Goal: Communication & Community: Answer question/provide support

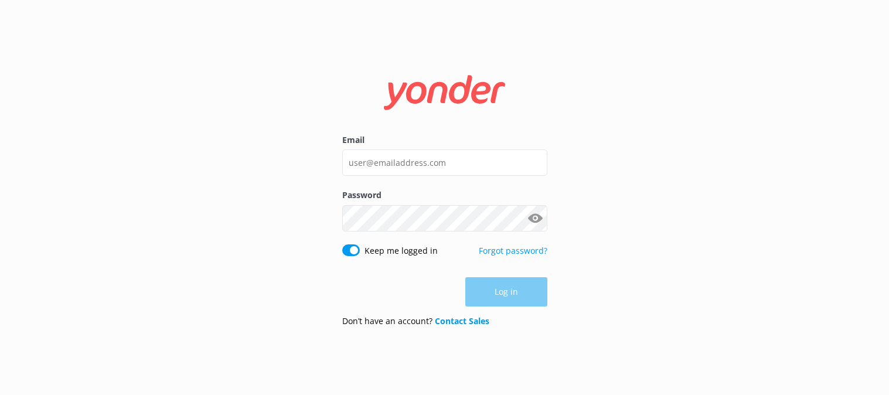
click at [480, 166] on input "Email" at bounding box center [444, 162] width 205 height 26
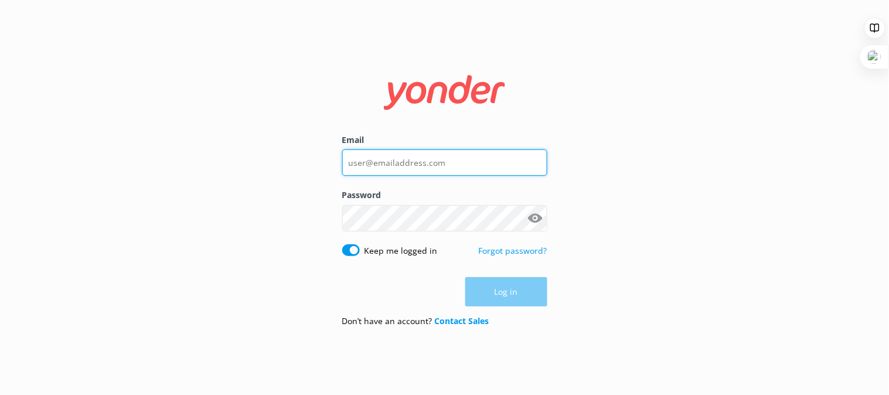
click at [431, 168] on input "Email" at bounding box center [444, 162] width 205 height 26
type input "sales@iflynz.co.nz"
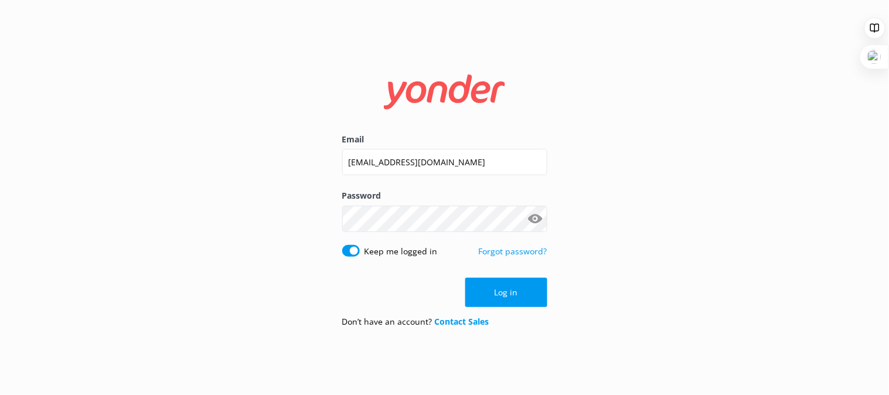
click at [536, 217] on button "Show password" at bounding box center [535, 218] width 23 height 23
click at [482, 289] on button "Log in" at bounding box center [506, 292] width 82 height 29
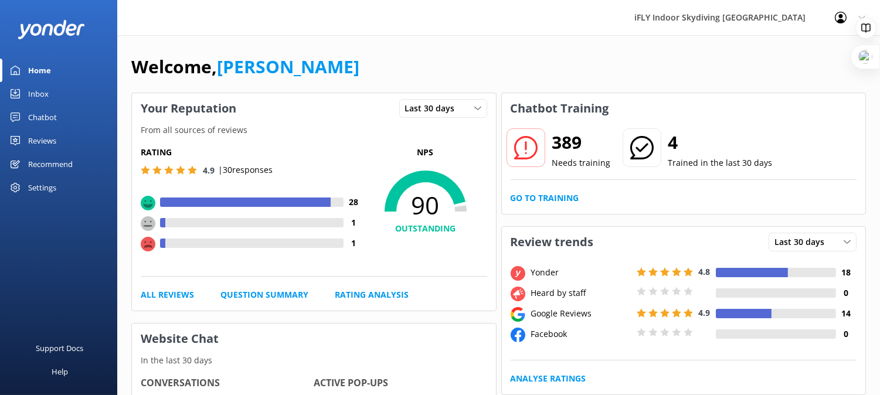
click at [42, 95] on div "Inbox" at bounding box center [38, 93] width 21 height 23
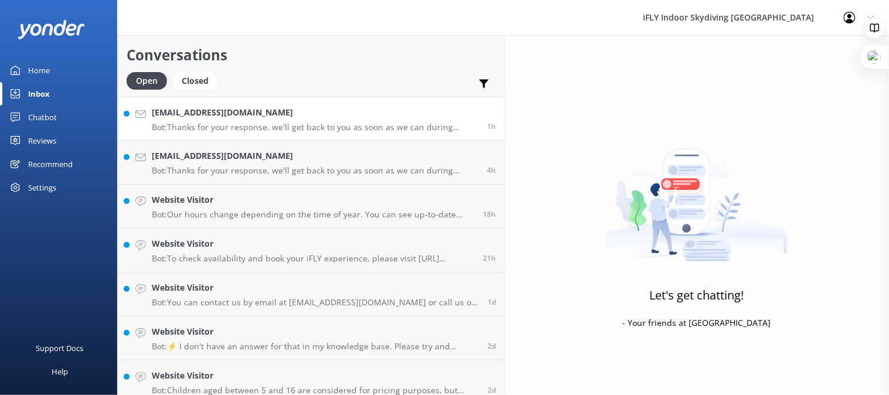
click at [193, 114] on h4 "Eddingtonblake@gmail.com" at bounding box center [315, 112] width 327 height 13
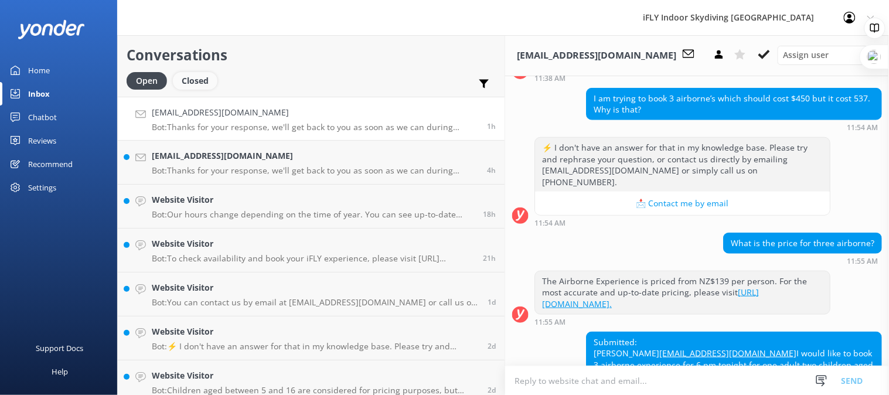
scroll to position [234, 0]
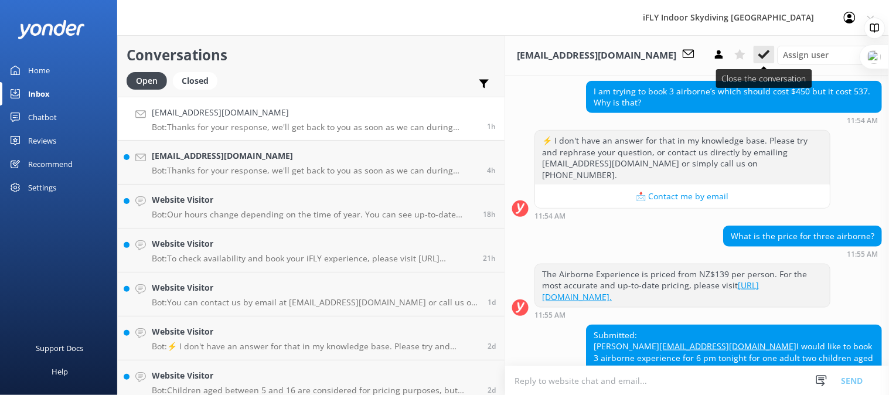
click at [770, 53] on icon at bounding box center [765, 55] width 12 height 12
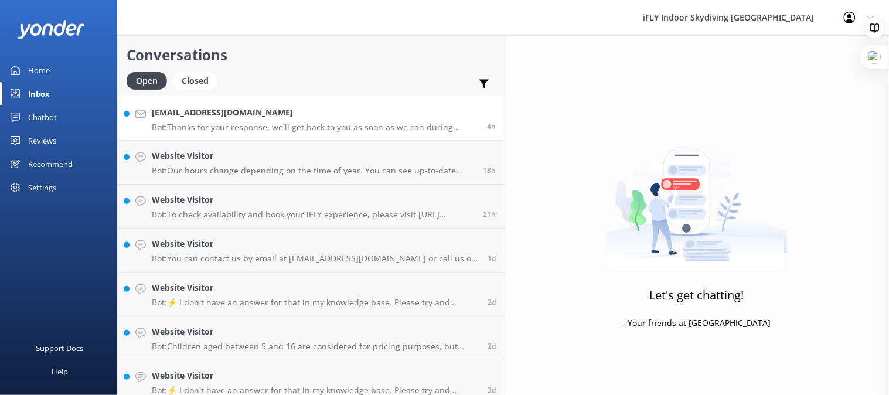
click at [215, 107] on h4 "Lose.mafi1@gmail.com" at bounding box center [315, 112] width 327 height 13
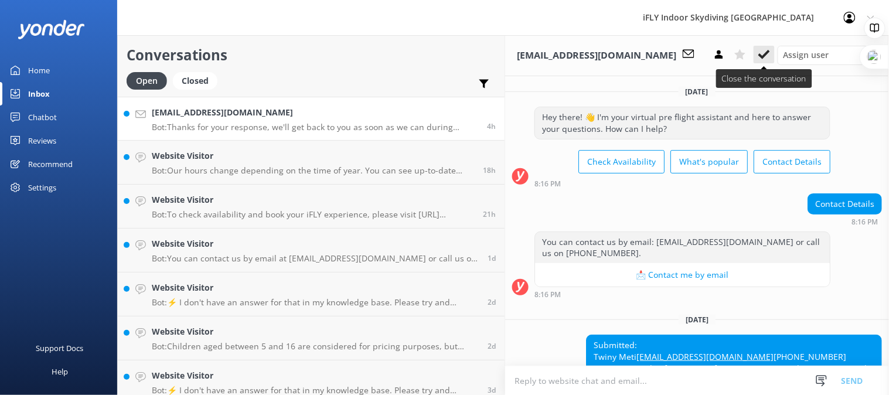
scroll to position [67, 0]
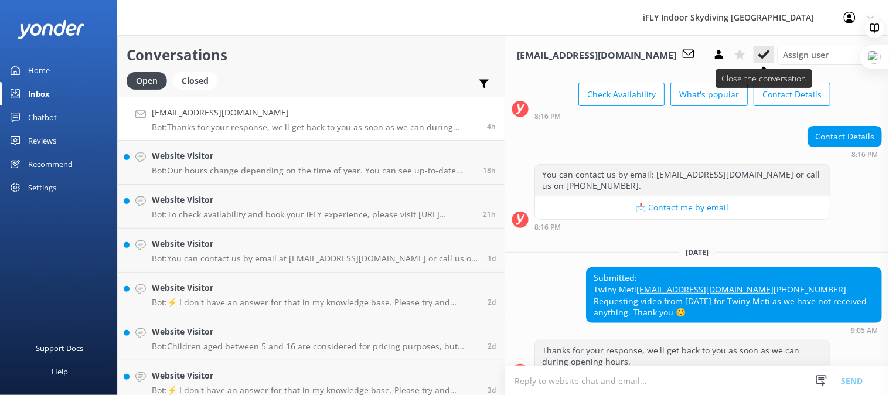
click at [765, 53] on icon at bounding box center [765, 55] width 12 height 12
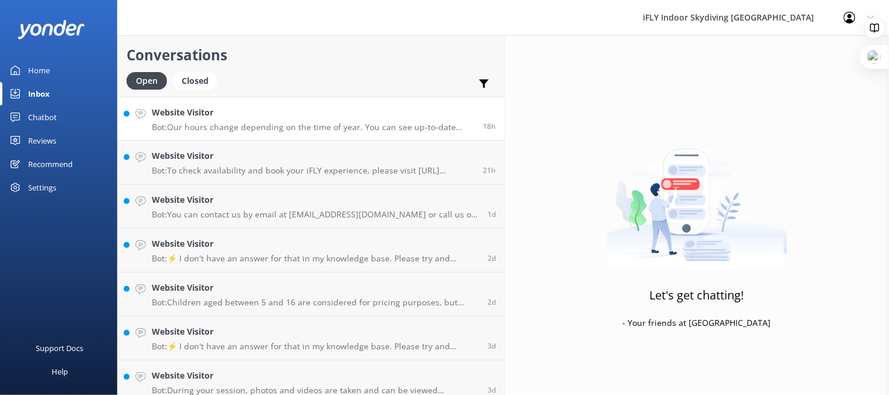
click at [226, 136] on link "Website Visitor Bot: Our hours change depending on the time of year. You can se…" at bounding box center [311, 119] width 387 height 44
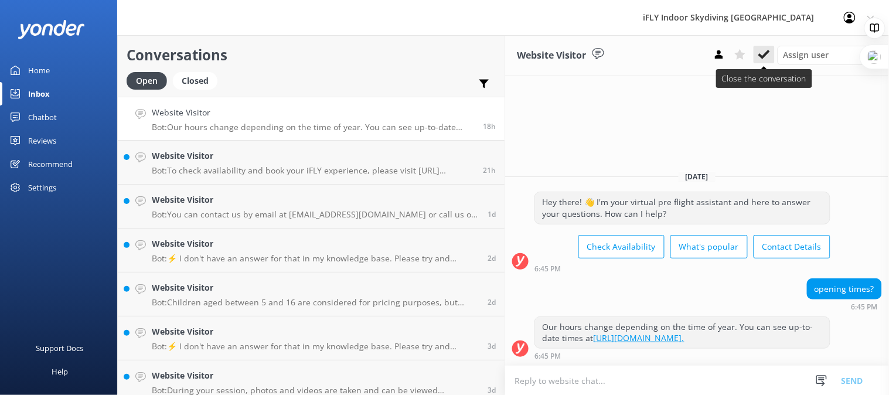
click at [760, 53] on icon at bounding box center [765, 55] width 12 height 12
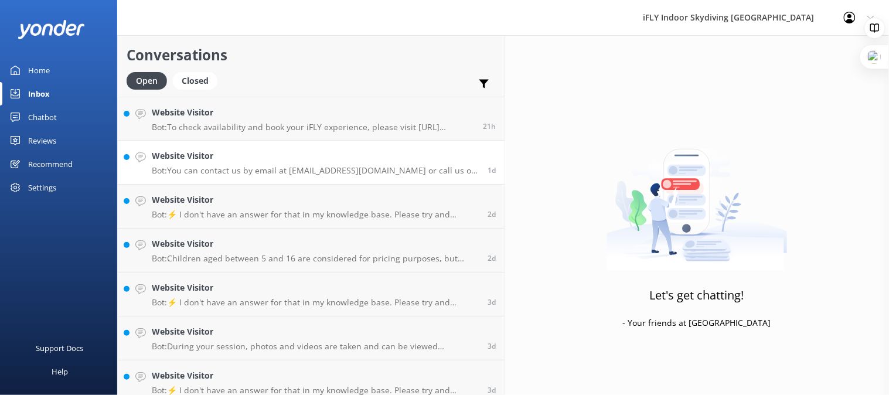
click at [185, 153] on h4 "Website Visitor" at bounding box center [315, 155] width 327 height 13
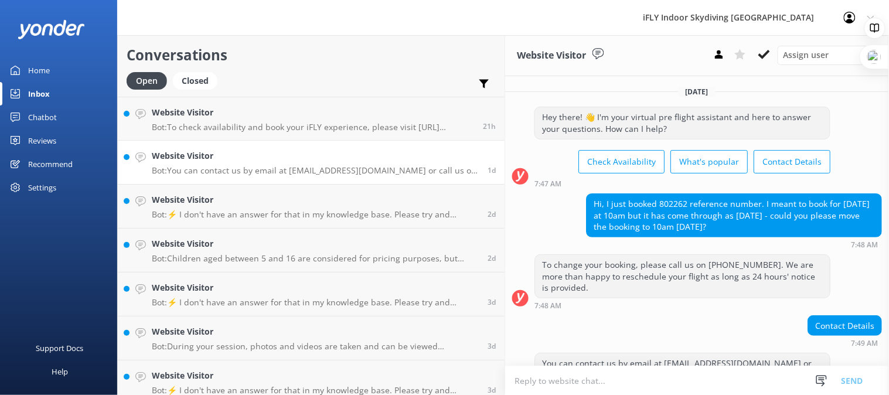
scroll to position [13, 0]
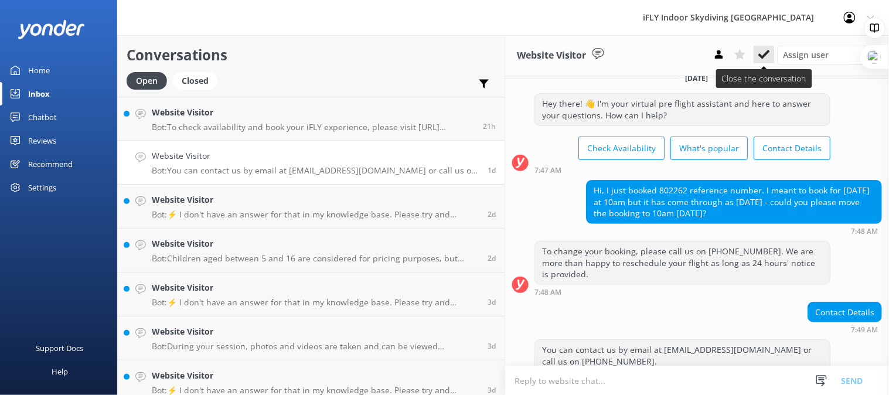
click at [769, 56] on icon at bounding box center [765, 55] width 12 height 12
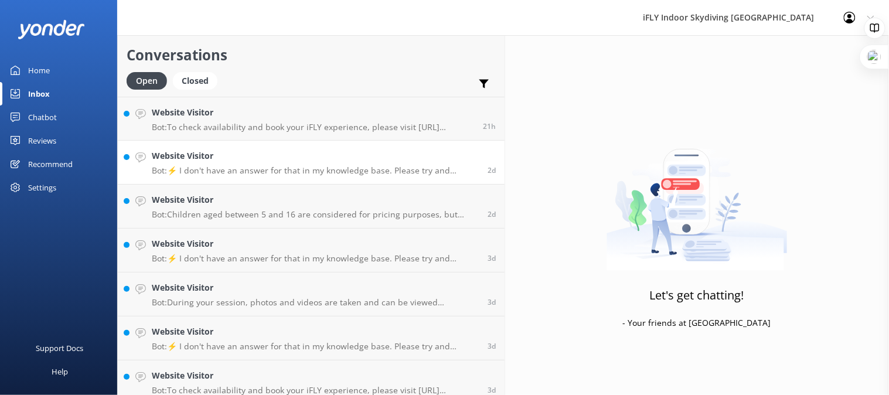
click at [183, 161] on h4 "Website Visitor" at bounding box center [315, 155] width 327 height 13
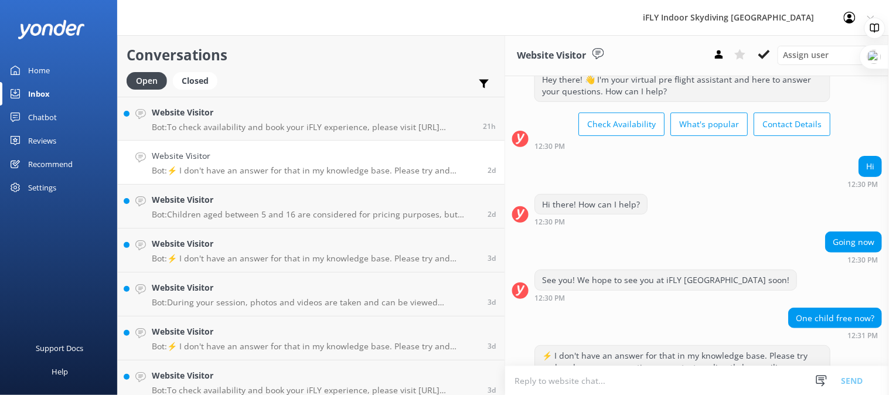
scroll to position [78, 0]
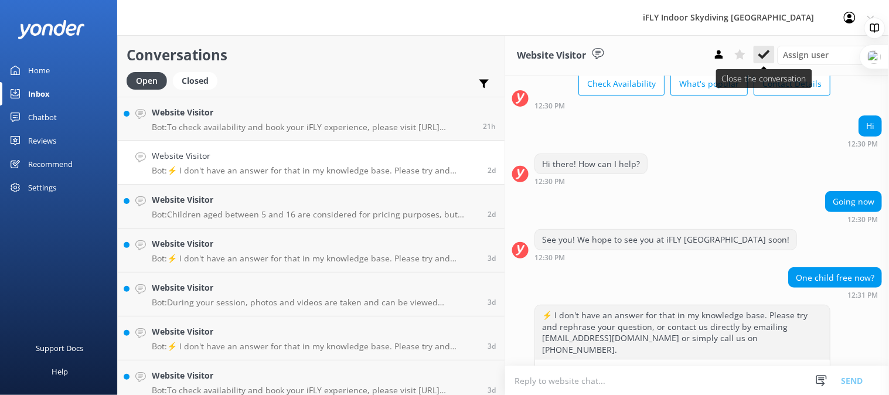
click at [762, 53] on icon at bounding box center [765, 55] width 12 height 12
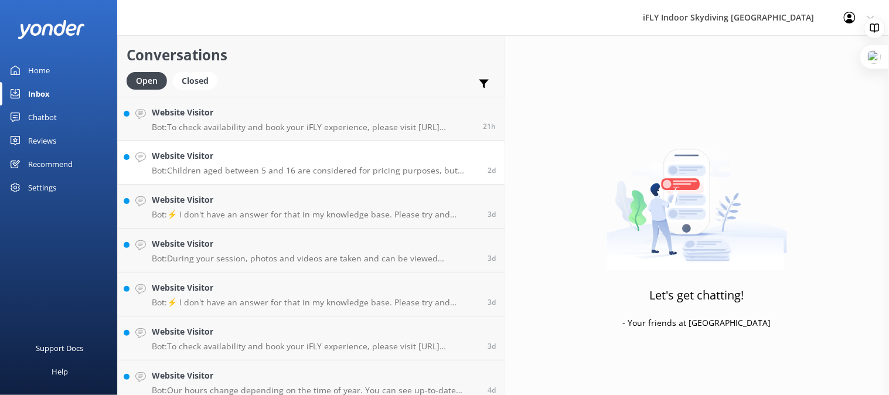
click at [233, 175] on p "Bot: Children aged between 5 and 16 are considered for pricing purposes, but th…" at bounding box center [315, 170] width 327 height 11
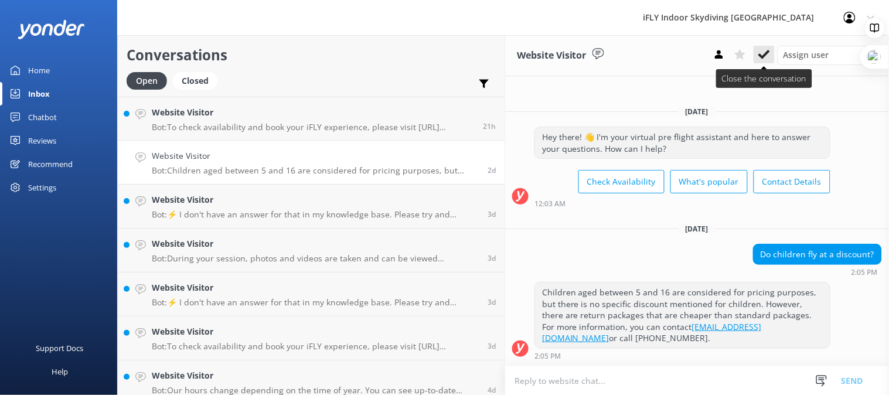
click at [763, 53] on icon at bounding box center [765, 55] width 12 height 12
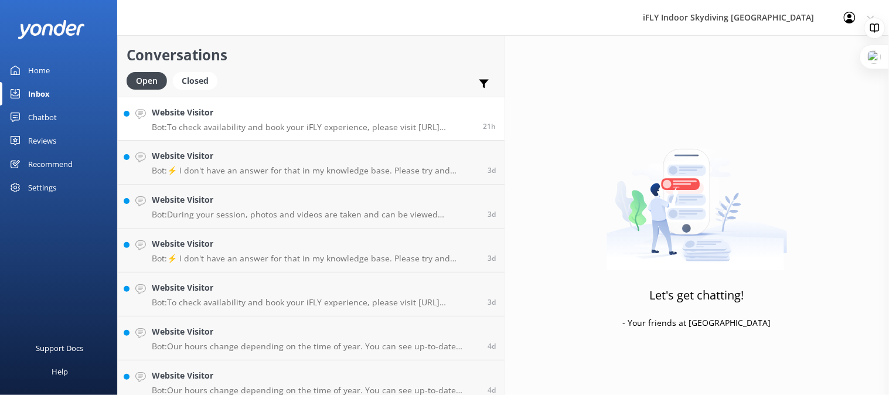
click at [217, 119] on h4 "Website Visitor" at bounding box center [313, 112] width 322 height 13
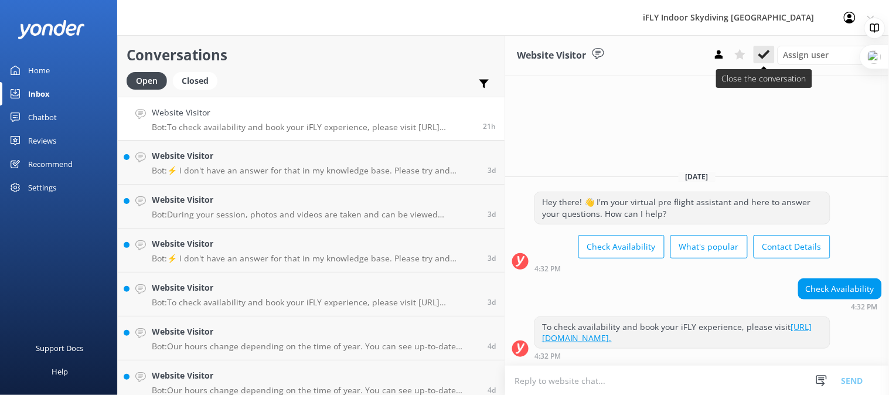
click at [761, 55] on use at bounding box center [765, 54] width 12 height 9
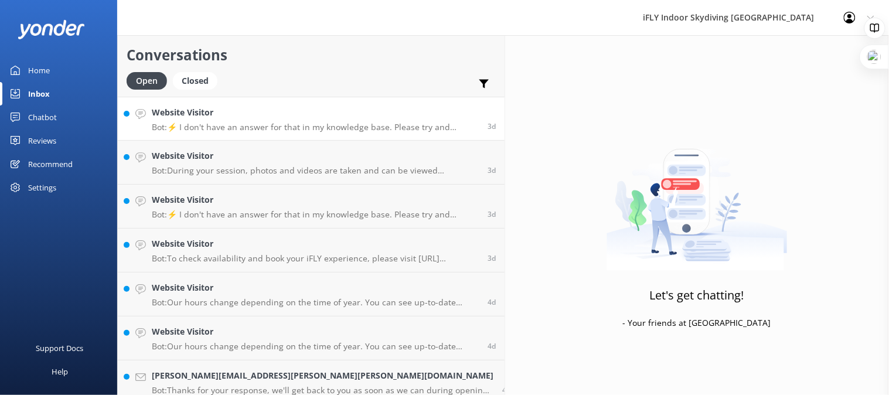
click at [230, 126] on p "Bot: ⚡ I don't have an answer for that in my knowledge base. Please try and rep…" at bounding box center [315, 127] width 327 height 11
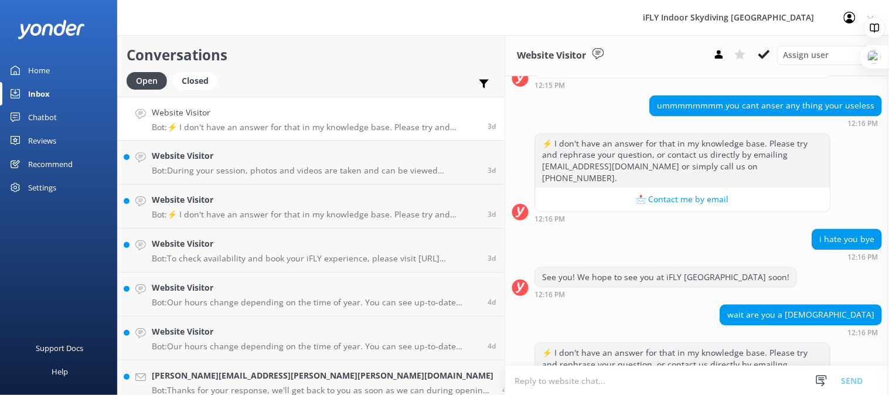
scroll to position [586, 0]
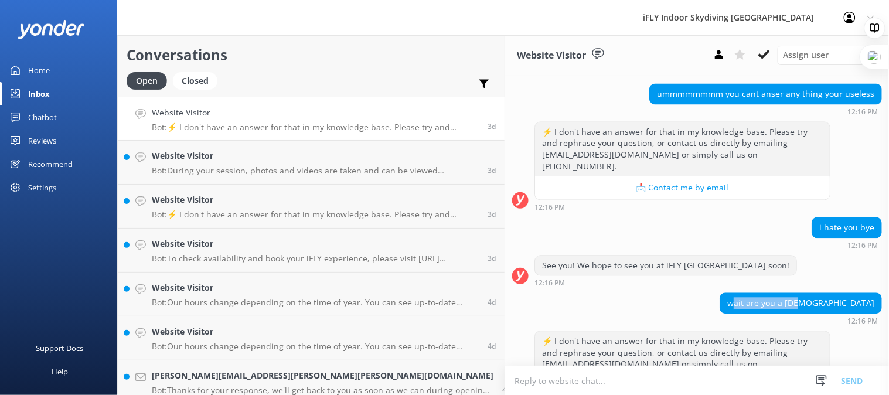
drag, startPoint x: 787, startPoint y: 197, endPoint x: 801, endPoint y: 201, distance: 15.2
click at [848, 294] on div "wait are you a female" at bounding box center [800, 304] width 161 height 20
click at [752, 293] on div "wait are you a female 12:16 PM" at bounding box center [697, 309] width 384 height 32
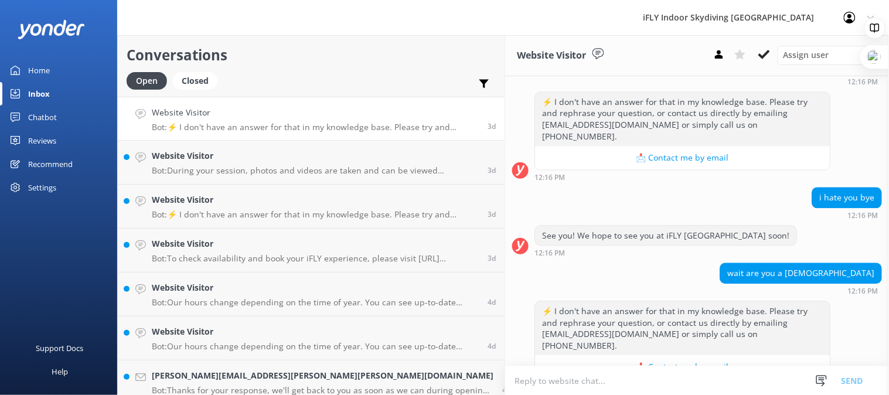
scroll to position [633, 0]
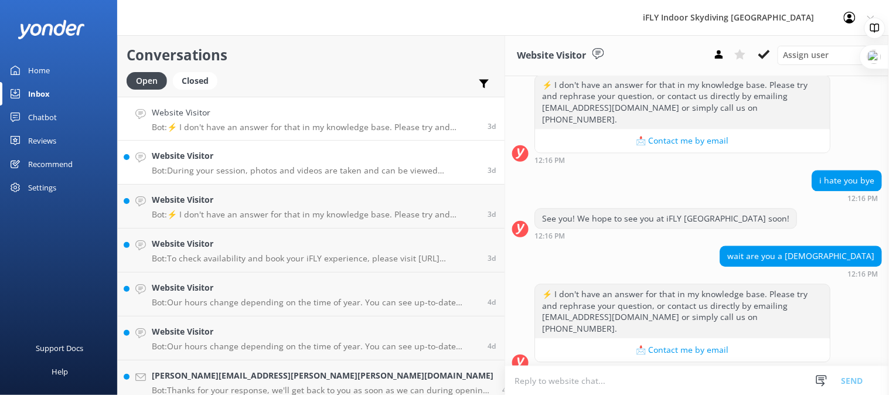
click at [236, 168] on p "Bot: During your session, photos and videos are taken and can be viewed immedia…" at bounding box center [315, 170] width 327 height 11
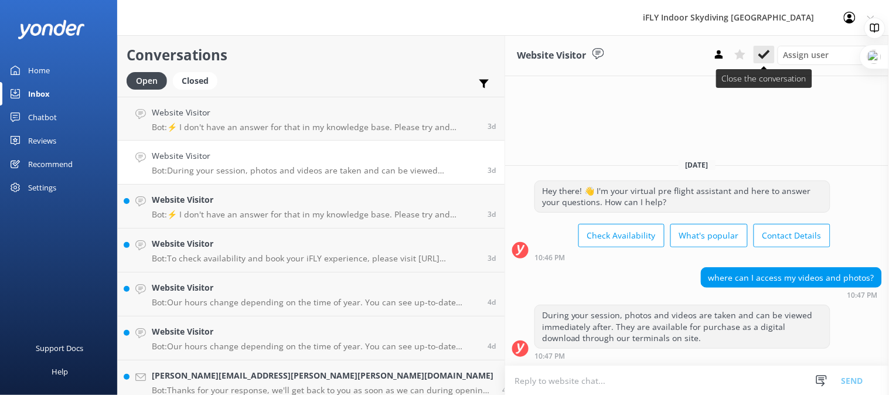
click at [765, 57] on icon at bounding box center [765, 55] width 12 height 12
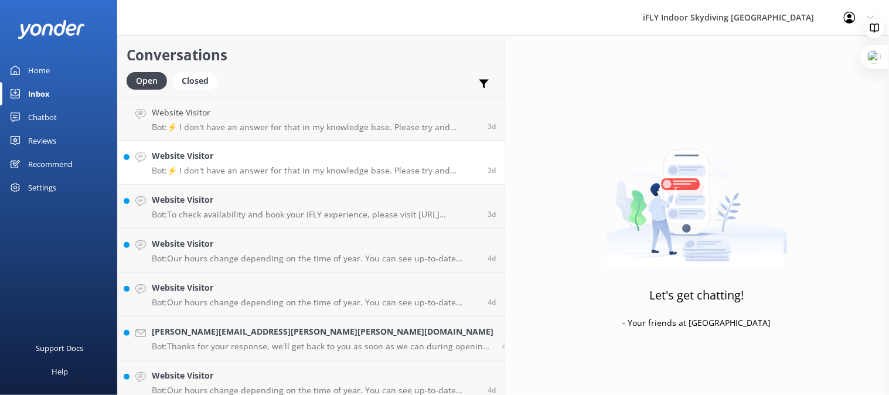
click at [227, 168] on p "Bot: ⚡ I don't have an answer for that in my knowledge base. Please try and rep…" at bounding box center [315, 170] width 327 height 11
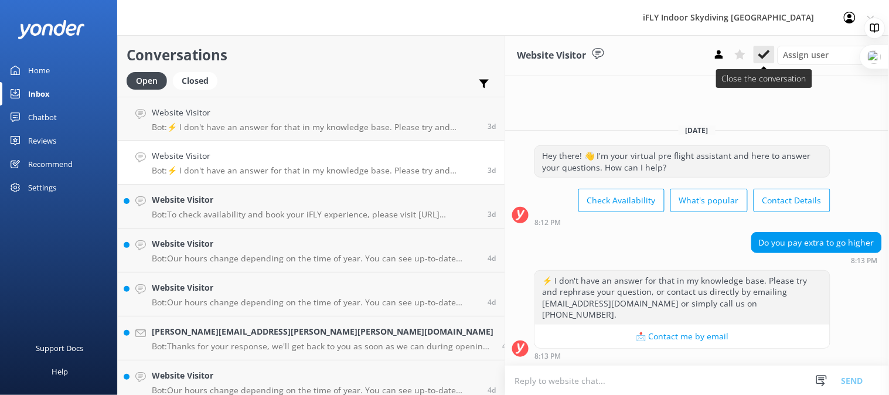
click at [764, 60] on icon at bounding box center [765, 55] width 12 height 12
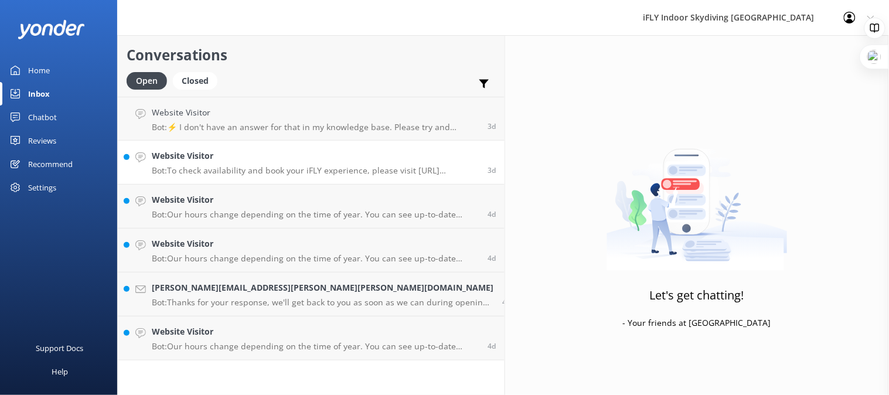
click at [230, 166] on p "Bot: To check availability and book your iFLY experience, please visit https://…" at bounding box center [315, 170] width 327 height 11
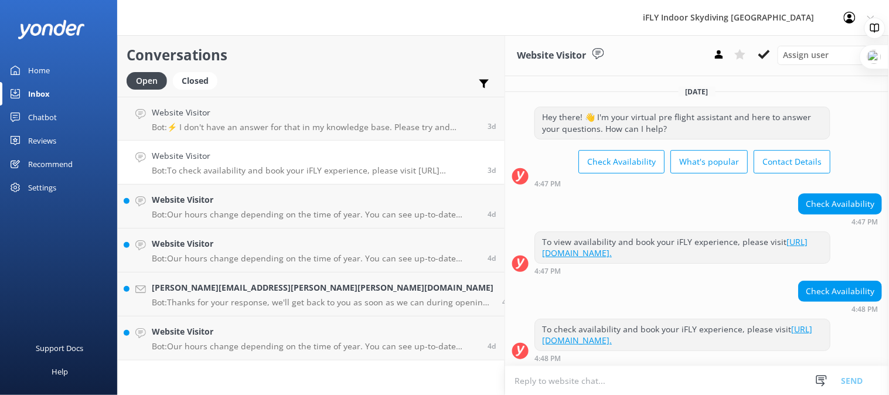
drag, startPoint x: 771, startPoint y: 57, endPoint x: 759, endPoint y: 69, distance: 17.0
click at [771, 57] on button at bounding box center [764, 55] width 21 height 18
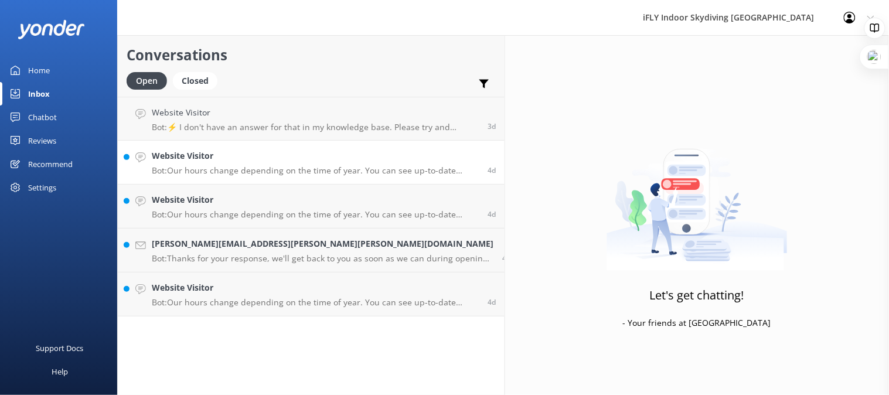
click at [216, 167] on p "Bot: Our hours change depending on the time of year. You can see up-to-date tim…" at bounding box center [315, 170] width 327 height 11
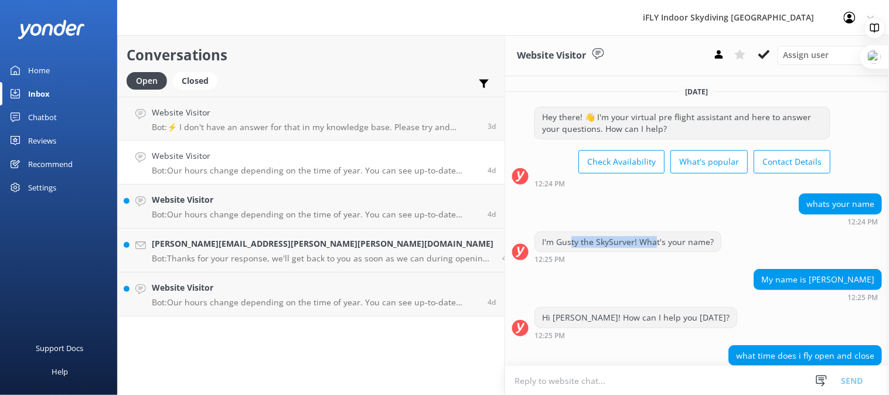
drag, startPoint x: 415, startPoint y: 232, endPoint x: 491, endPoint y: 230, distance: 76.2
click at [535, 232] on div "I'm Gusty the SkySurver! What's your name?" at bounding box center [628, 242] width 186 height 20
click at [549, 232] on div "I'm Gusty the SkySurver! What's your name?" at bounding box center [628, 242] width 186 height 20
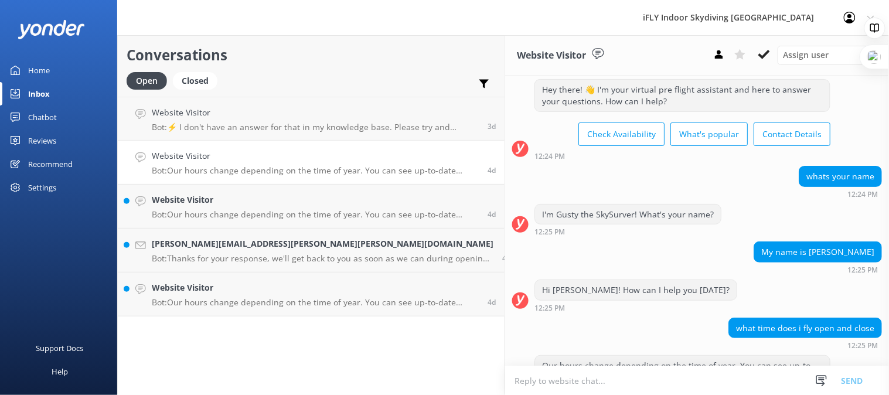
scroll to position [55, 0]
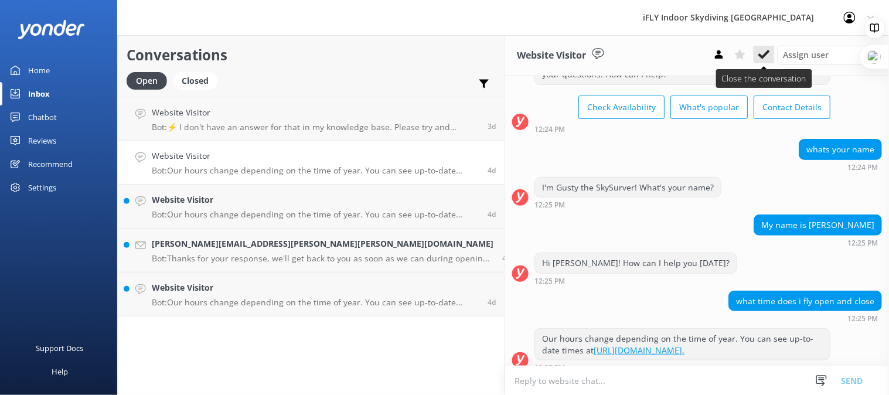
click at [766, 57] on icon at bounding box center [765, 55] width 12 height 12
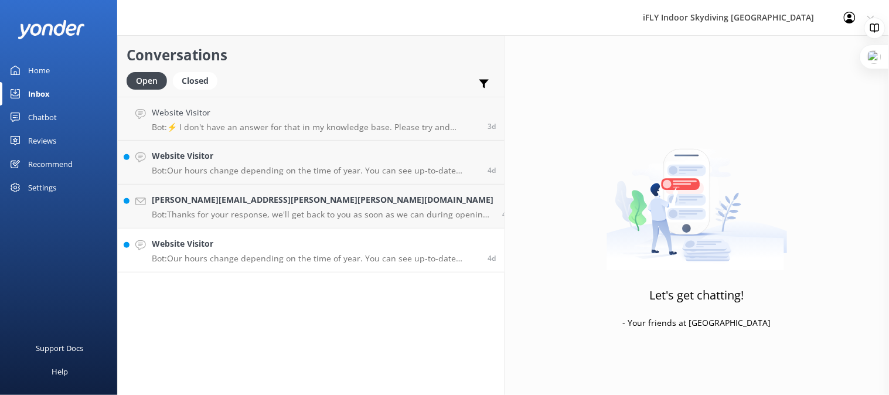
click at [193, 248] on h4 "Website Visitor" at bounding box center [315, 243] width 327 height 13
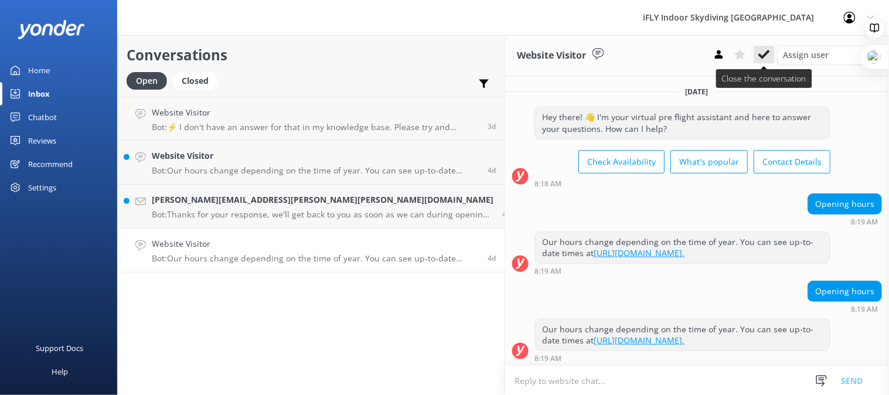
click at [761, 50] on icon at bounding box center [765, 55] width 12 height 12
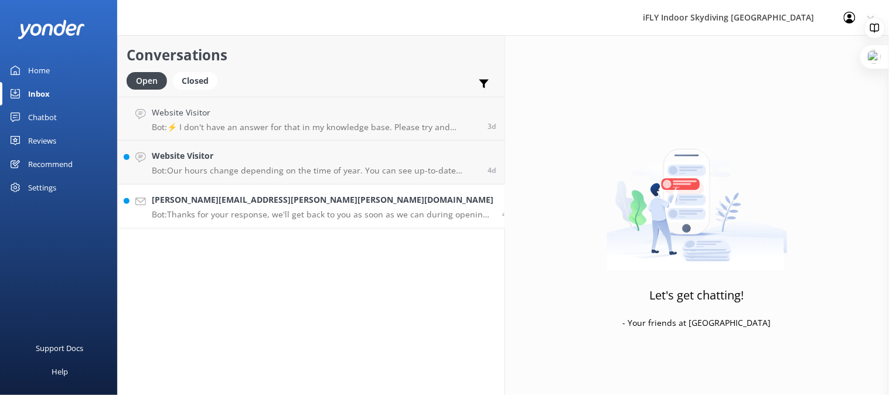
click at [202, 219] on p "Bot: Thanks for your response, we'll get back to you as soon as we can during o…" at bounding box center [323, 214] width 342 height 11
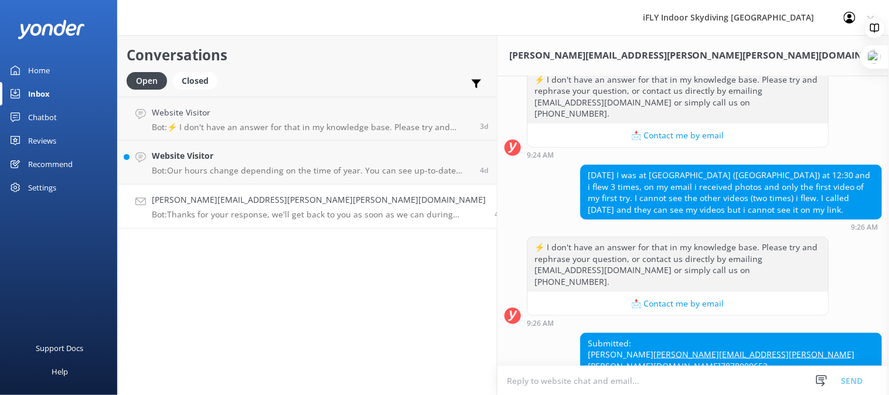
scroll to position [258, 0]
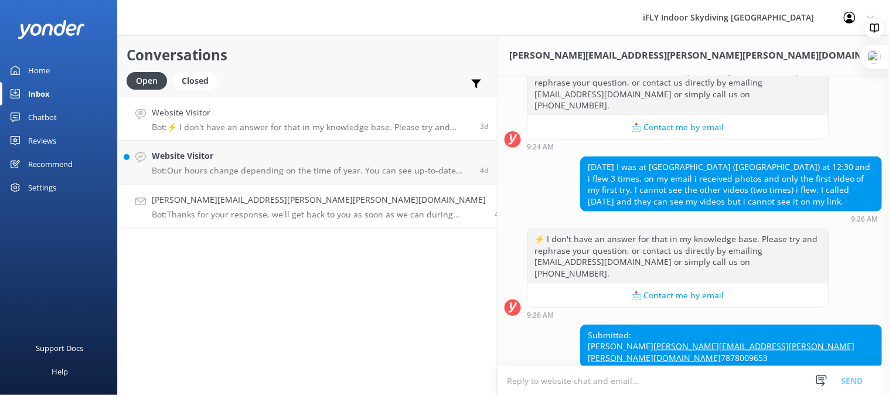
click at [252, 121] on div "Website Visitor Bot: ⚡ I don't have an answer for that in my knowledge base. Pl…" at bounding box center [312, 118] width 320 height 25
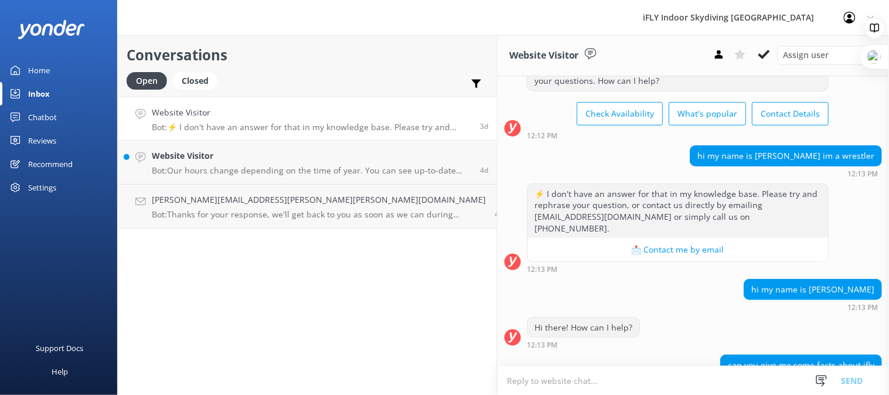
scroll to position [47, 0]
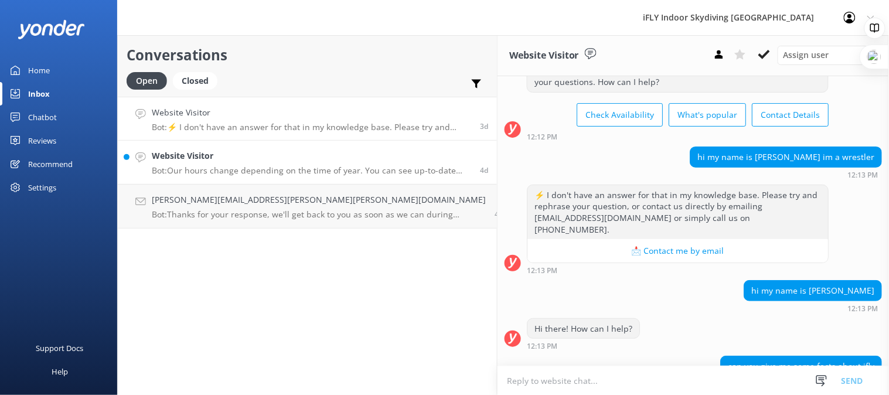
click at [247, 159] on h4 "Website Visitor" at bounding box center [312, 155] width 320 height 13
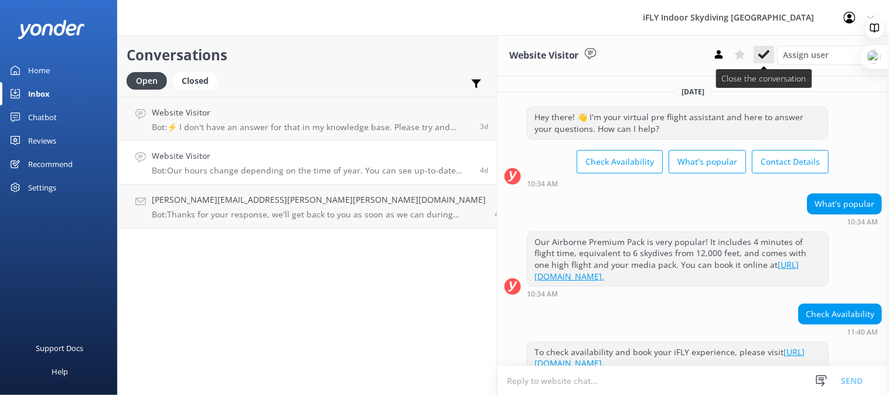
click at [763, 52] on icon at bounding box center [765, 55] width 12 height 12
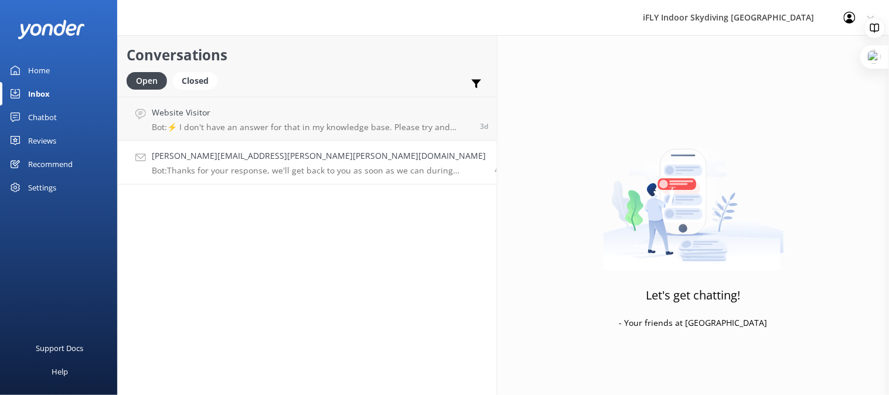
click at [213, 172] on p "Bot: Thanks for your response, we'll get back to you as soon as we can during o…" at bounding box center [319, 170] width 334 height 11
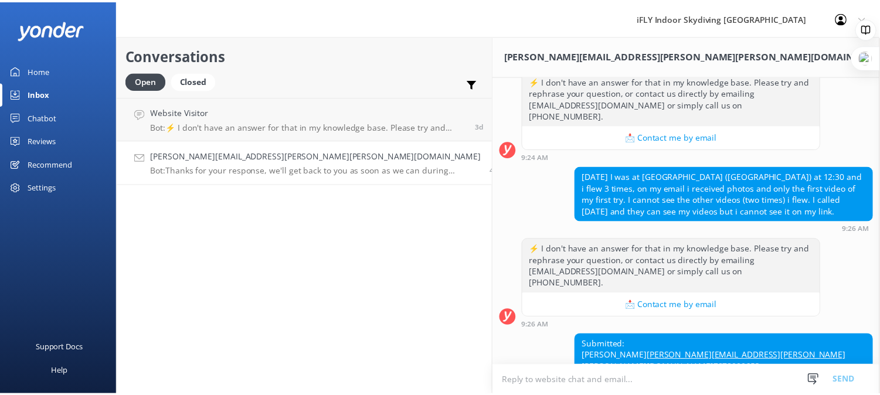
scroll to position [258, 0]
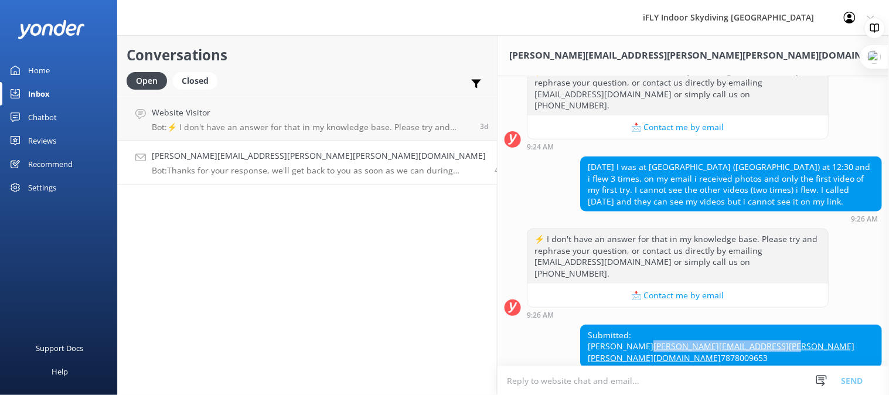
drag, startPoint x: 868, startPoint y: 286, endPoint x: 734, endPoint y: 291, distance: 134.3
click at [737, 325] on div "Submitted: Javier Muñiz javier.i.muniz.nieves@gmail.com 7878009653" at bounding box center [731, 346] width 301 height 43
copy link "javier.i.muniz.nieves@gmail.com"
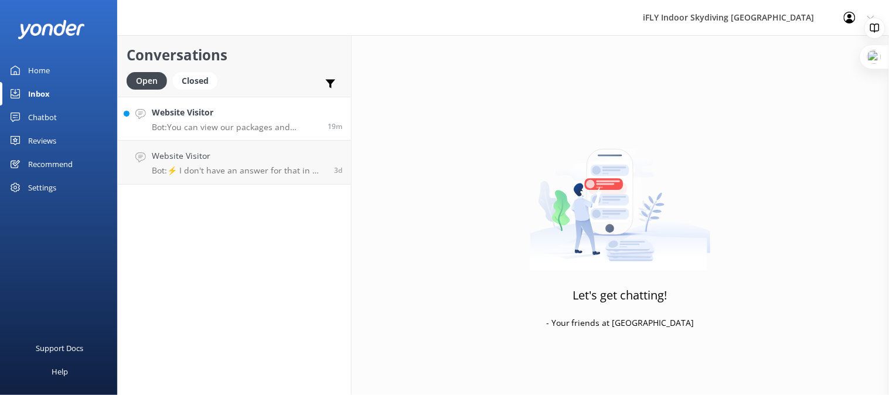
click at [213, 116] on h4 "Website Visitor" at bounding box center [235, 112] width 167 height 13
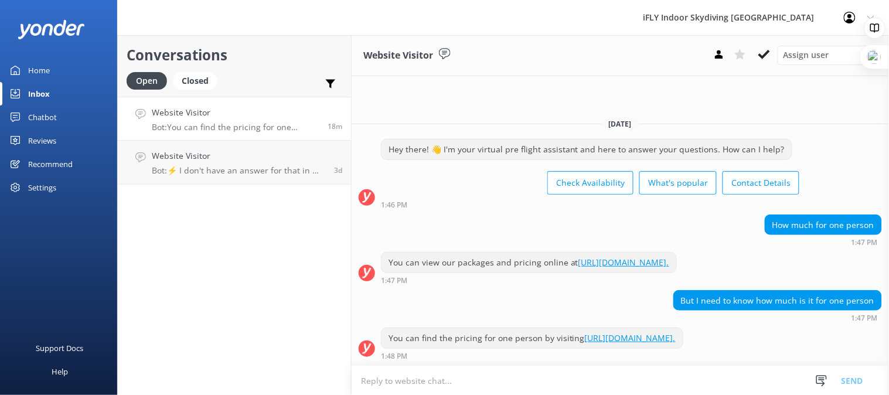
click at [43, 114] on div "Chatbot" at bounding box center [42, 117] width 29 height 23
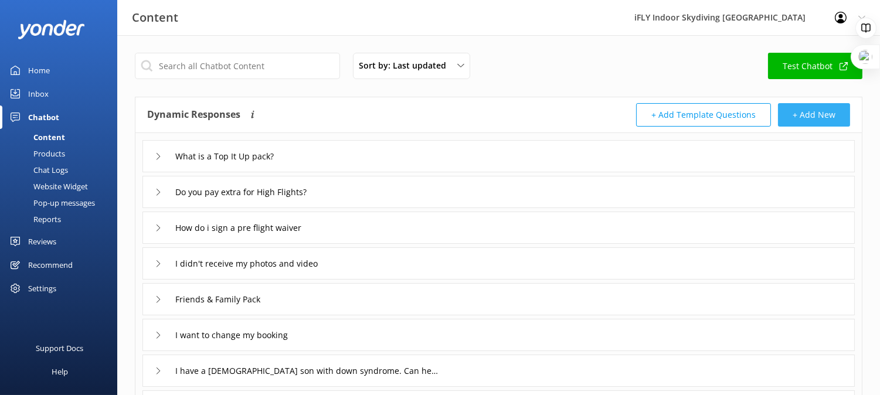
click at [800, 114] on button "+ Add New" at bounding box center [814, 114] width 72 height 23
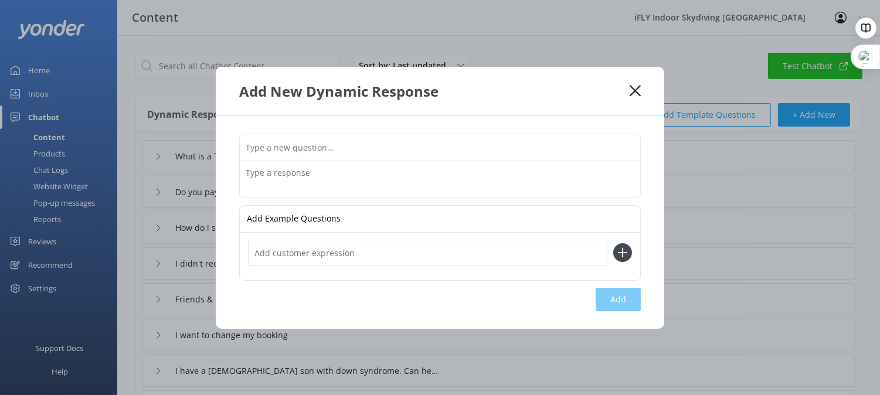
click at [354, 152] on input "text" at bounding box center [440, 147] width 400 height 26
click at [640, 87] on icon at bounding box center [635, 91] width 11 height 12
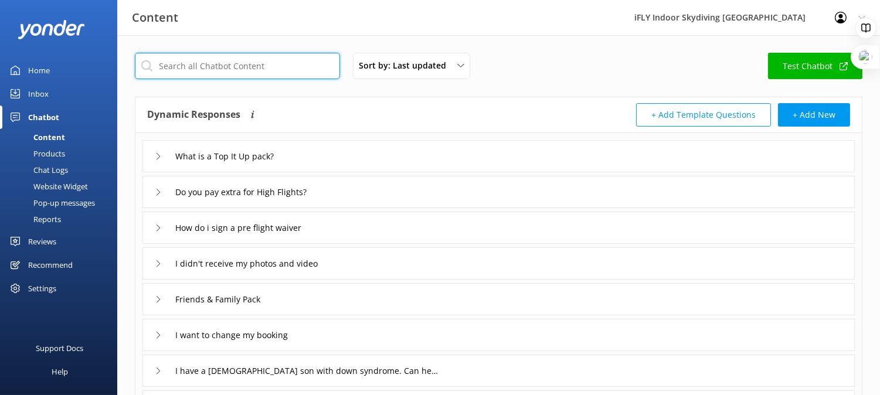
click at [277, 72] on input "text" at bounding box center [237, 66] width 205 height 26
type input "how much"
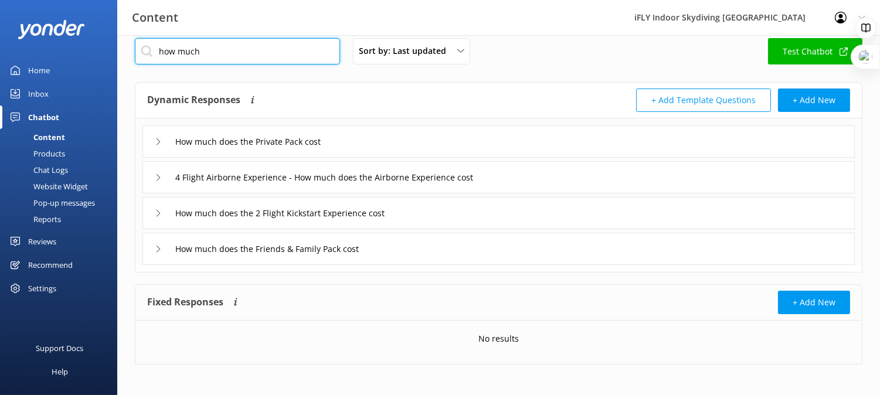
scroll to position [19, 0]
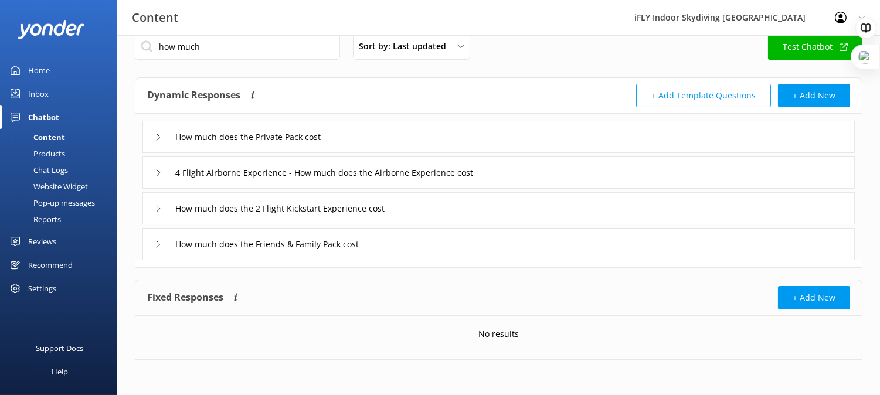
click at [45, 66] on div "Home" at bounding box center [39, 70] width 22 height 23
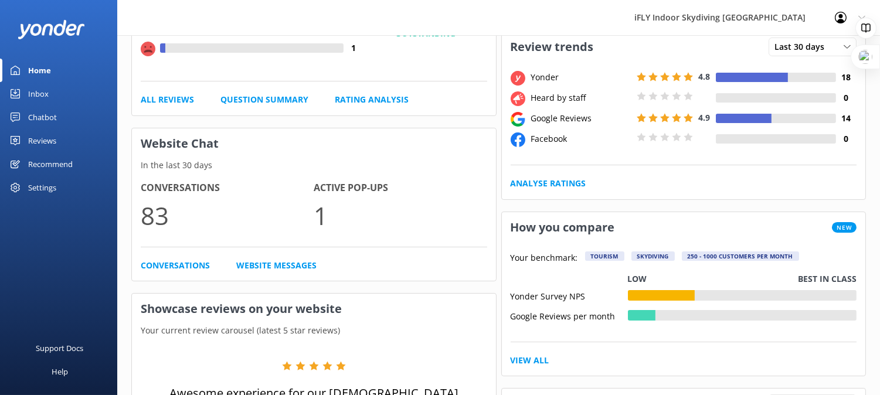
scroll to position [215, 0]
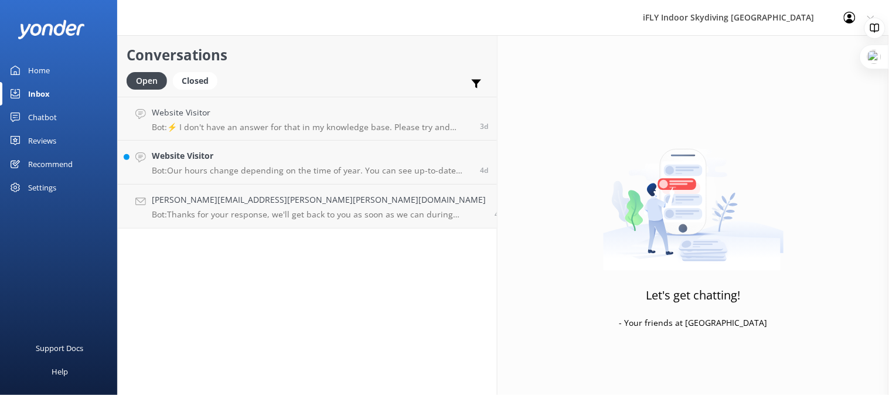
click at [32, 186] on div "Settings" at bounding box center [42, 187] width 28 height 23
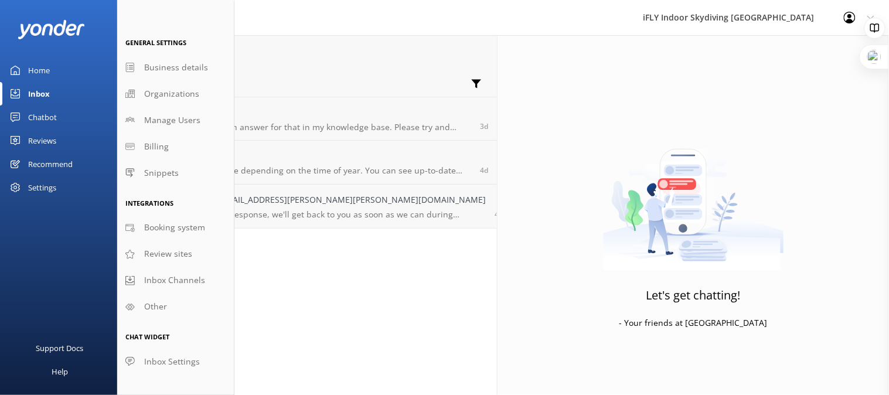
click at [29, 113] on div "Chatbot" at bounding box center [42, 117] width 29 height 23
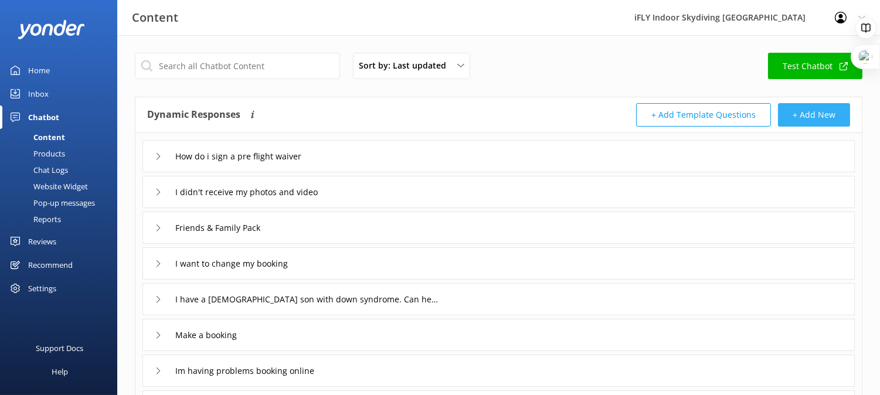
click at [814, 114] on button "+ Add New" at bounding box center [814, 114] width 72 height 23
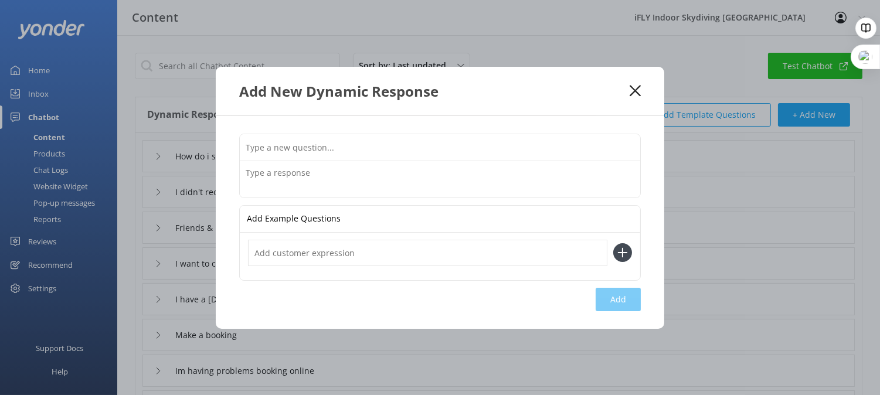
click at [452, 150] on input "text" at bounding box center [440, 147] width 400 height 26
click at [637, 85] on icon at bounding box center [635, 91] width 11 height 12
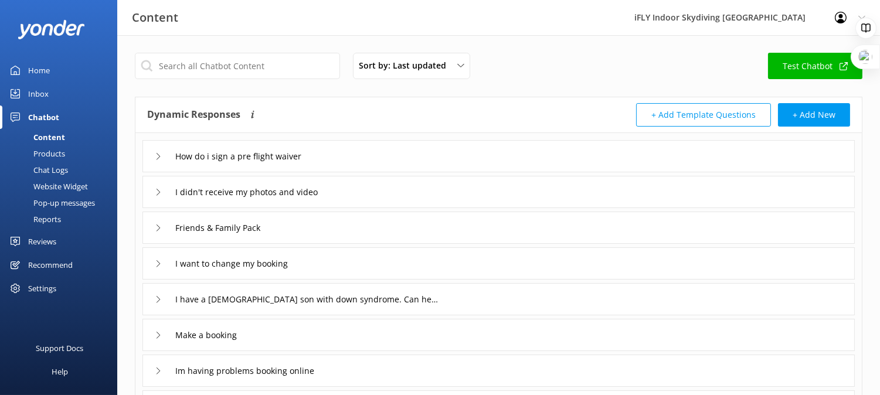
click at [666, 110] on button "+ Add Template Questions" at bounding box center [703, 114] width 135 height 23
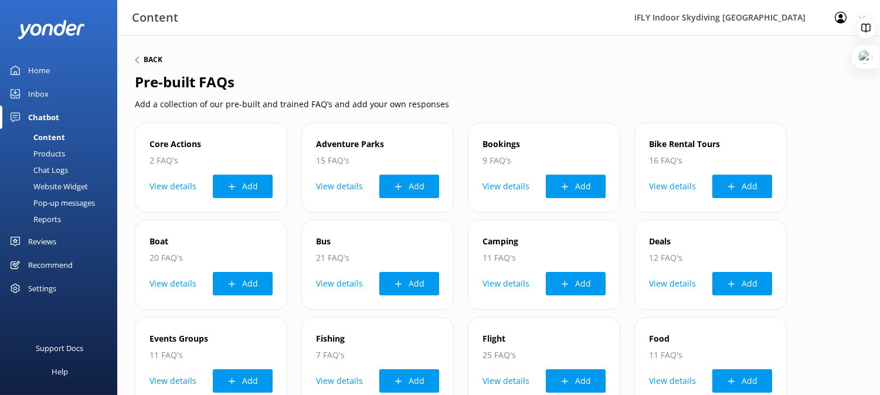
click at [147, 62] on h6 "Back" at bounding box center [153, 59] width 19 height 7
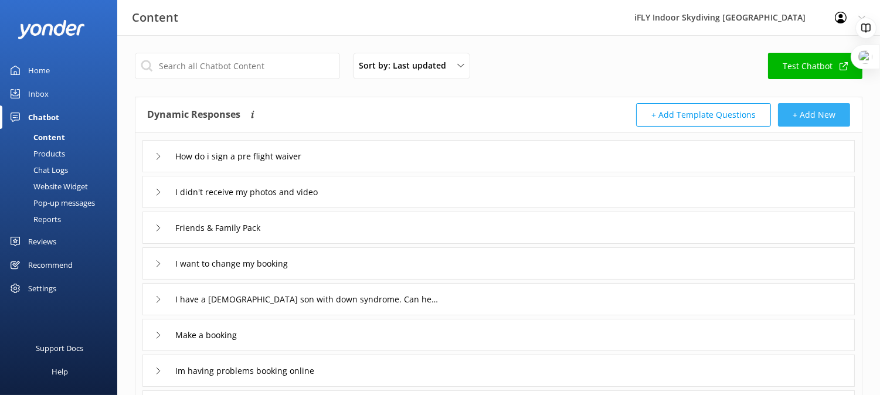
click at [806, 116] on button "+ Add New" at bounding box center [814, 114] width 72 height 23
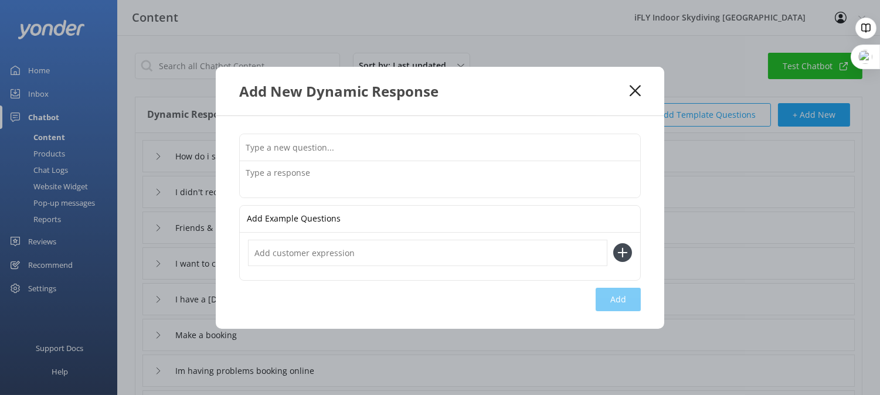
click at [345, 147] on input "text" at bounding box center [440, 147] width 400 height 26
type input "D"
type input "Do you pay extra to go high?"
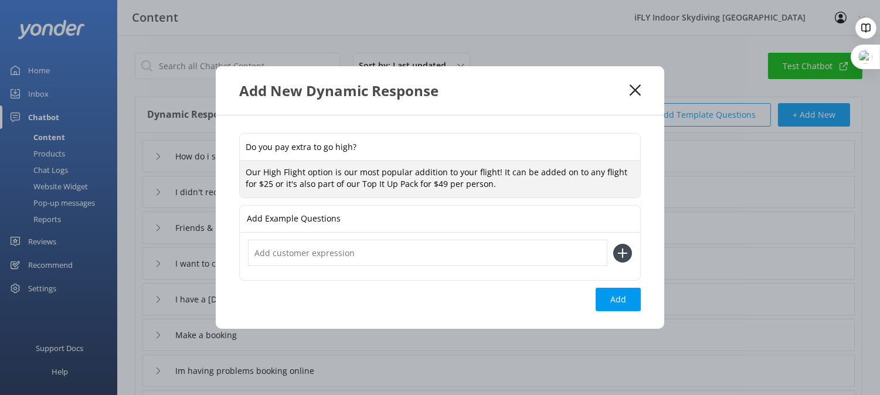
type textarea "Our High Flight option is our most popular addition to your flight! It can be a…"
click at [362, 247] on input "text" at bounding box center [427, 253] width 359 height 26
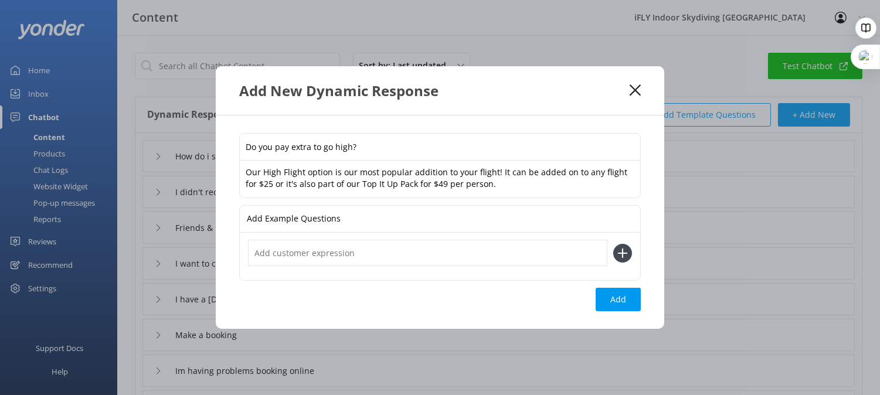
drag, startPoint x: 313, startPoint y: 145, endPoint x: 382, endPoint y: 144, distance: 69.2
click at [382, 144] on input "Do you pay extra to go high?" at bounding box center [440, 147] width 400 height 26
type input "Do you pay extra for High Flights?"
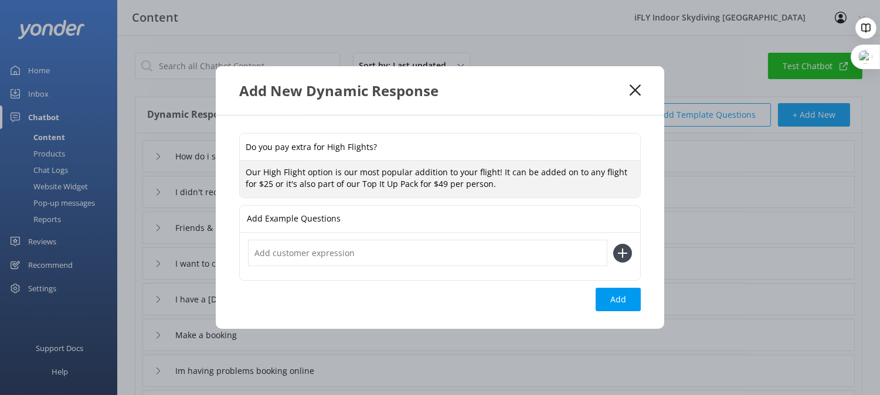
click at [533, 179] on textarea "Our High Flight option is our most popular addition to your flight! It can be a…" at bounding box center [440, 179] width 400 height 37
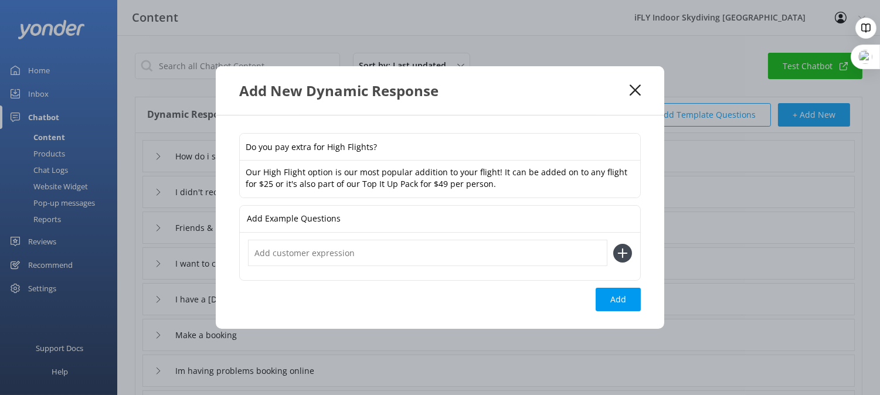
click at [461, 259] on input "text" at bounding box center [427, 253] width 359 height 26
type input "Do you pay extra to go high"
click at [626, 259] on icon at bounding box center [622, 253] width 19 height 19
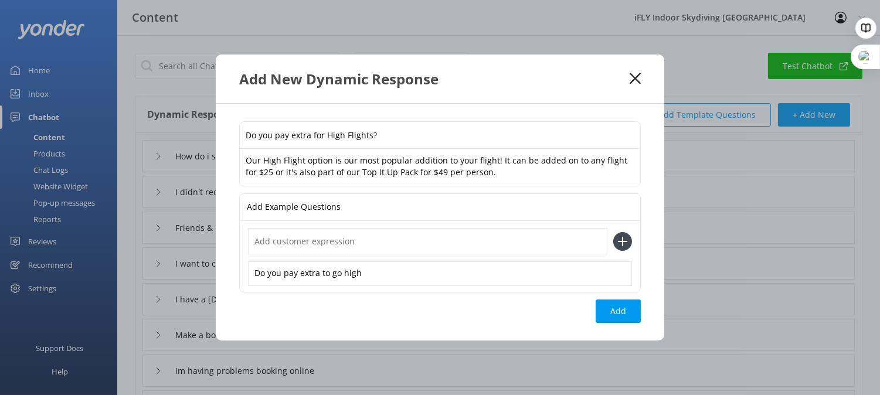
click at [456, 247] on input "text" at bounding box center [427, 241] width 359 height 26
type input "High flight"
click at [619, 237] on icon at bounding box center [622, 241] width 19 height 19
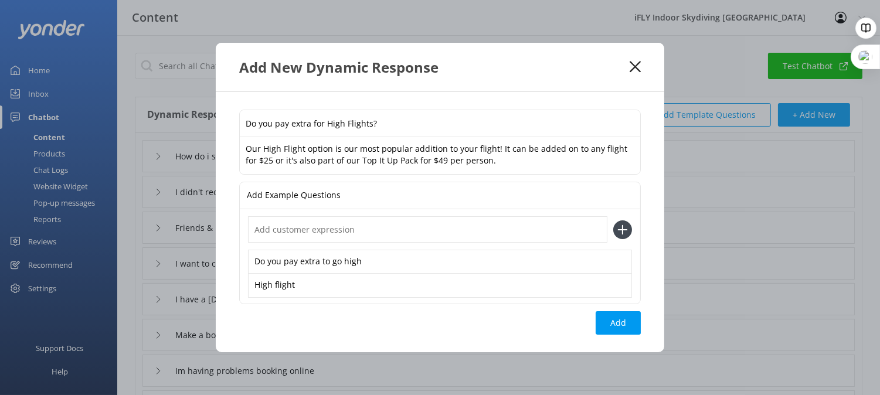
click at [409, 231] on input "text" at bounding box center [427, 229] width 359 height 26
type input "go higher"
click at [613, 220] on button at bounding box center [622, 229] width 19 height 19
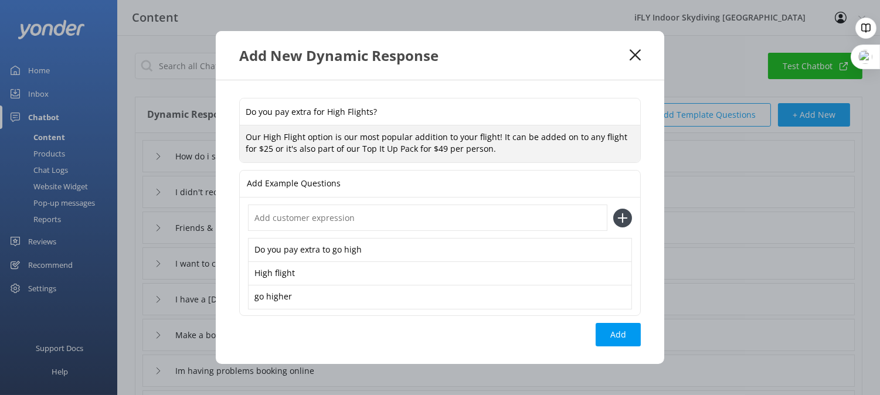
click at [260, 148] on textarea "Our High Flight option is our most popular addition to your flight! It can be a…" at bounding box center [440, 143] width 400 height 37
click at [260, 149] on textarea "Our High Flight option is our most popular addition to your flight! It can be a…" at bounding box center [440, 143] width 400 height 37
click at [484, 148] on textarea "Our High Flight option is our most popular addition to your flight! It can be a…" at bounding box center [440, 143] width 400 height 37
click at [381, 224] on input "text" at bounding box center [427, 218] width 359 height 26
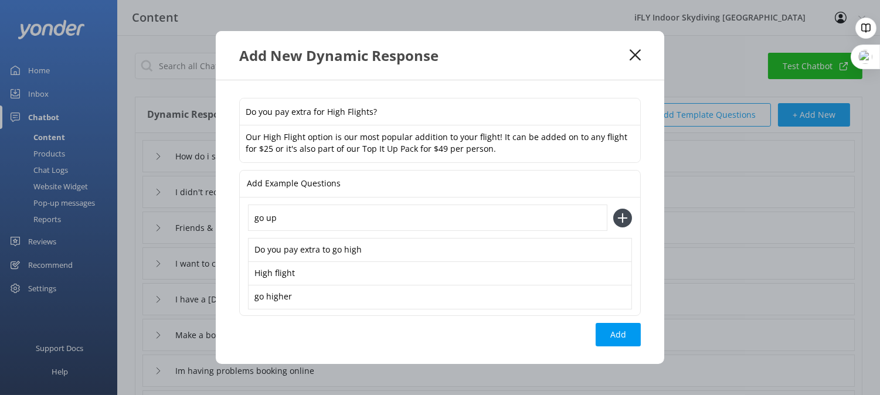
type input "go up"
click at [613, 209] on button at bounding box center [622, 218] width 19 height 19
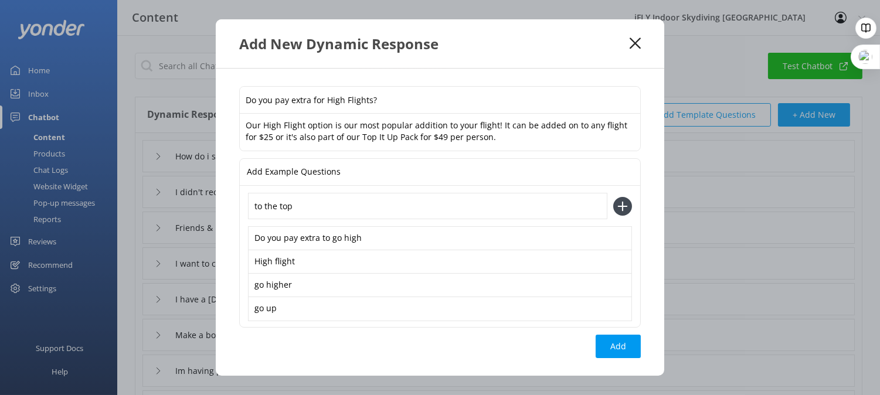
type input "to the top"
click at [613, 197] on button at bounding box center [622, 206] width 19 height 19
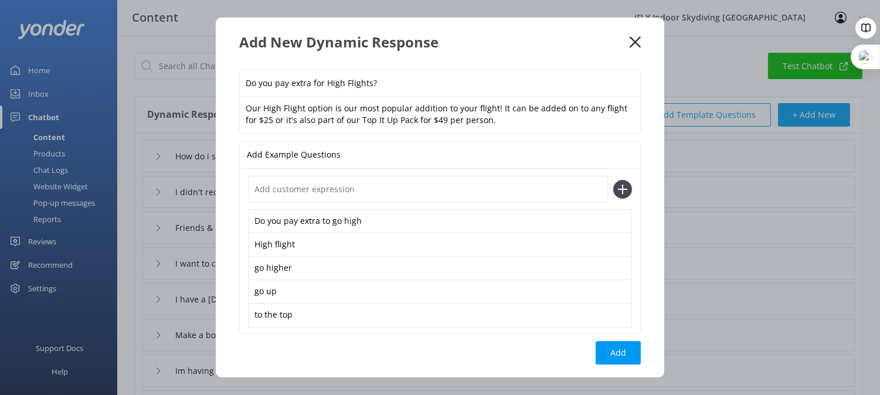
scroll to position [20, 0]
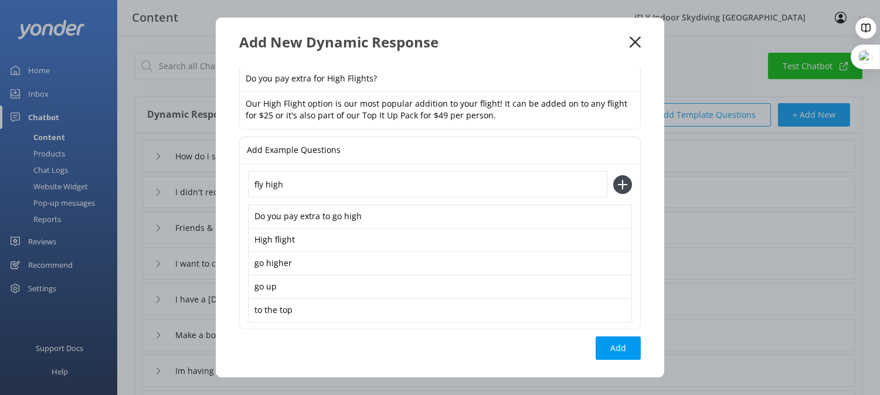
type input "fly high"
click at [613, 175] on button at bounding box center [622, 184] width 19 height 19
type input "high flight cost"
click at [613, 175] on button at bounding box center [622, 184] width 19 height 19
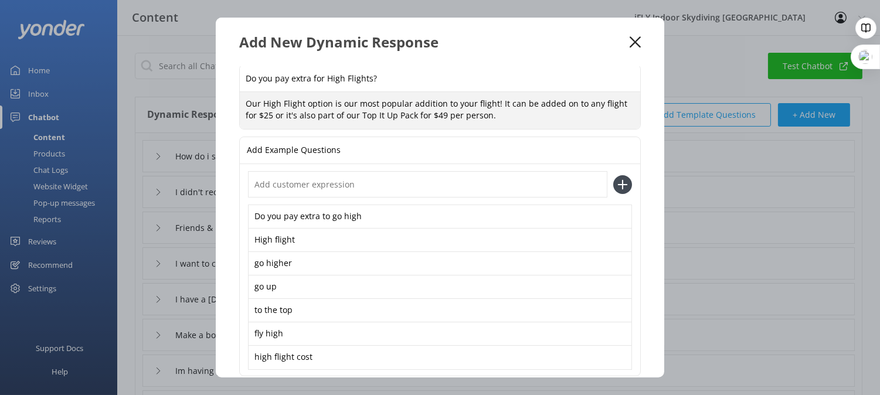
click at [463, 102] on textarea "Our High Flight option is our most popular addition to your flight! It can be a…" at bounding box center [440, 110] width 400 height 37
click at [616, 102] on textarea "Our High Flight option is our most popular addition to one of your flights! It …" at bounding box center [440, 110] width 400 height 37
drag, startPoint x: 520, startPoint y: 114, endPoint x: 223, endPoint y: 86, distance: 298.0
click at [222, 86] on div "Do you pay extra for High Flights? Our High Flight option is our most popular a…" at bounding box center [440, 222] width 448 height 311
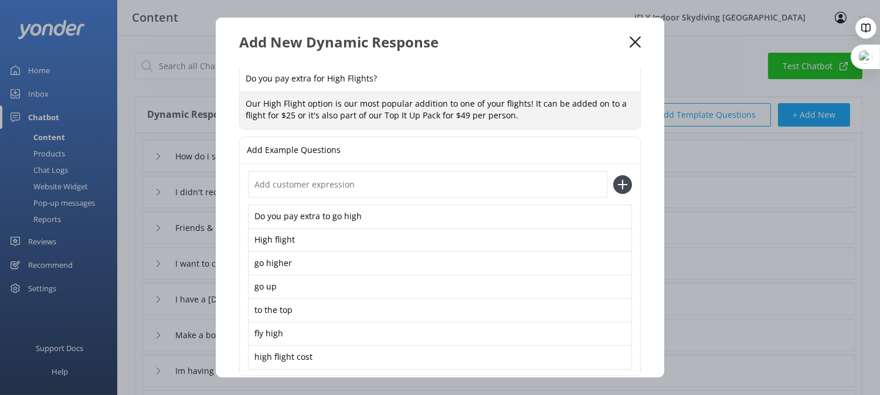
click at [410, 103] on textarea "Our High Flight option is our most popular addition to one of your flights! It …" at bounding box center [440, 110] width 400 height 37
click at [414, 101] on textarea "Our High Flight option is our most popular addition to one of your flights! It …" at bounding box center [440, 110] width 400 height 37
click at [523, 101] on textarea "Our High Flight option is our most popular add on! It can be added on to a flig…" at bounding box center [440, 110] width 400 height 37
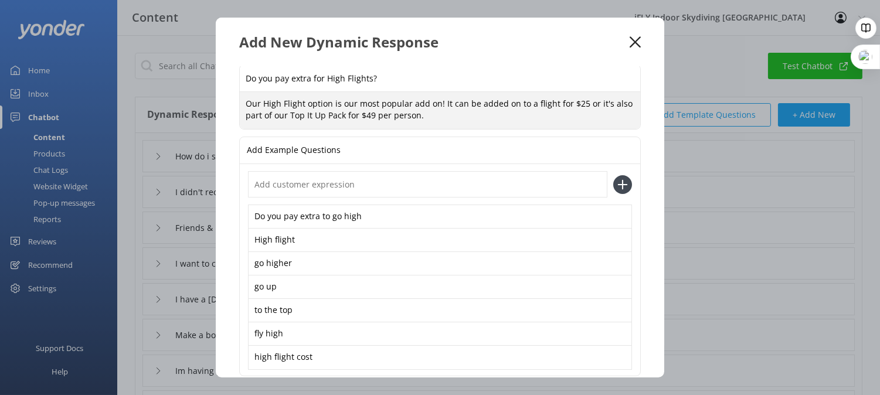
click at [526, 101] on textarea "Our High Flight option is our most popular add on! It can be added on to a flig…" at bounding box center [440, 110] width 400 height 37
click at [473, 115] on textarea "Our High Flight option is our most popular add on! It can be added on to one fl…" at bounding box center [440, 110] width 400 height 37
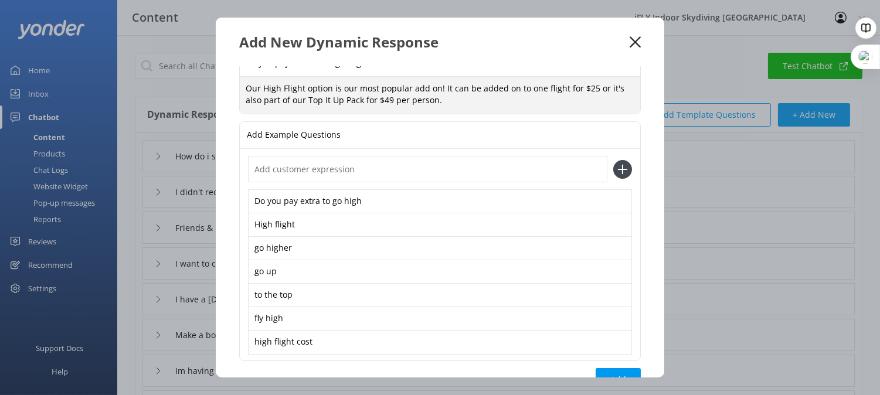
scroll to position [67, 0]
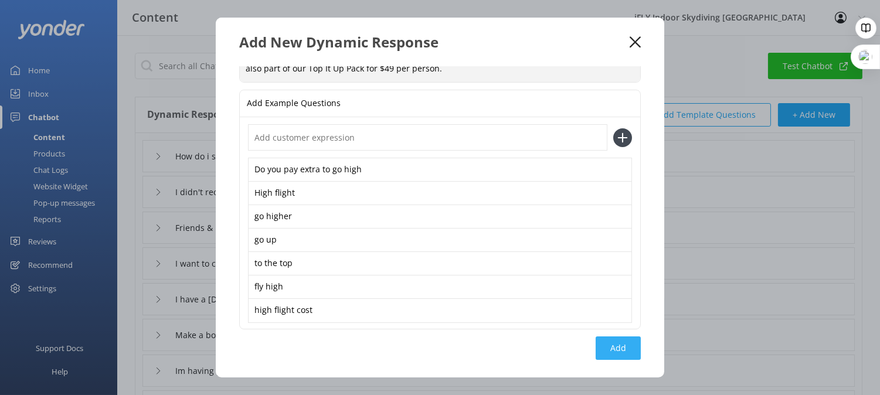
type textarea "Our High Flight option is our most popular add on! It can be added on to one fl…"
click at [596, 349] on button "Add" at bounding box center [618, 348] width 45 height 23
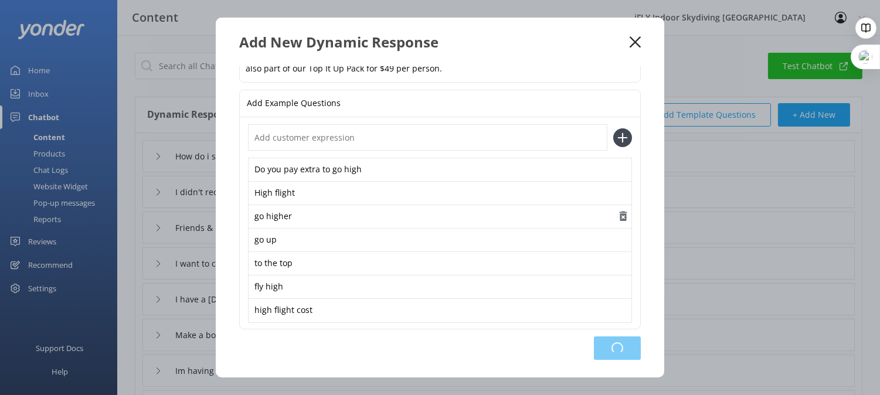
type input "Do you pay extra for High Flights?"
type input "How do i sign a pre flight waiver"
type input "I didn't receive my photos and video"
type input "Friends & Family Pack"
type input "I want to change my booking"
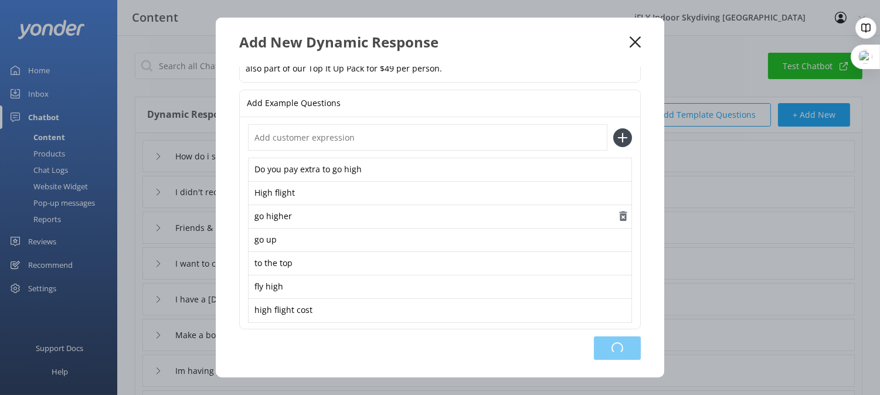
type input "I have a 13 year old son with down syndrome. Can he try?"
type input "Make a booking"
type input "Im having problems booking online"
type input "What are your contact details"
type input "What is the age limit"
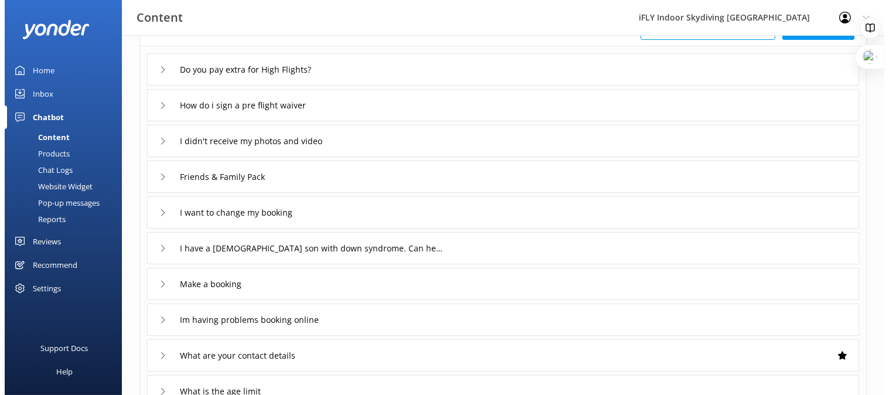
scroll to position [0, 0]
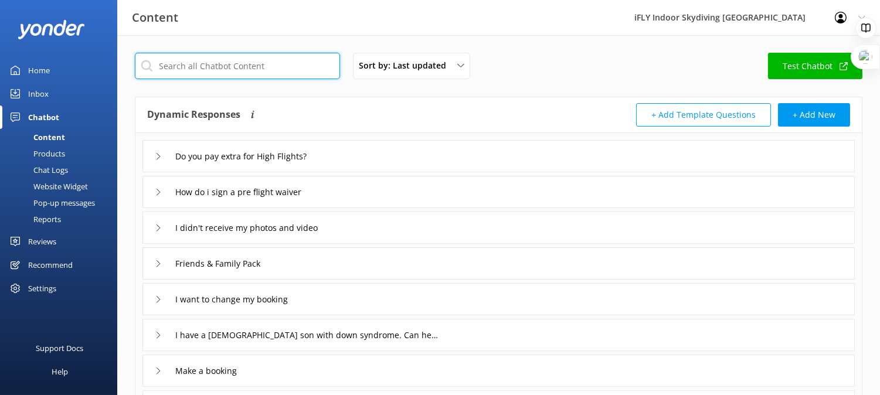
click at [235, 61] on input "text" at bounding box center [237, 66] width 205 height 26
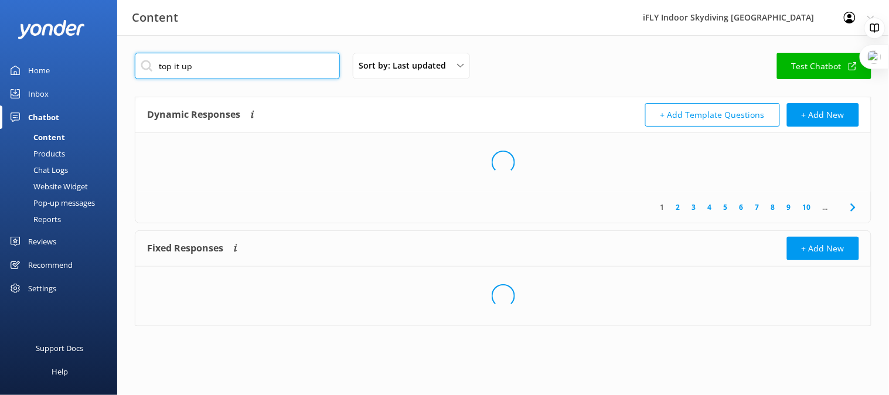
type input "top it up"
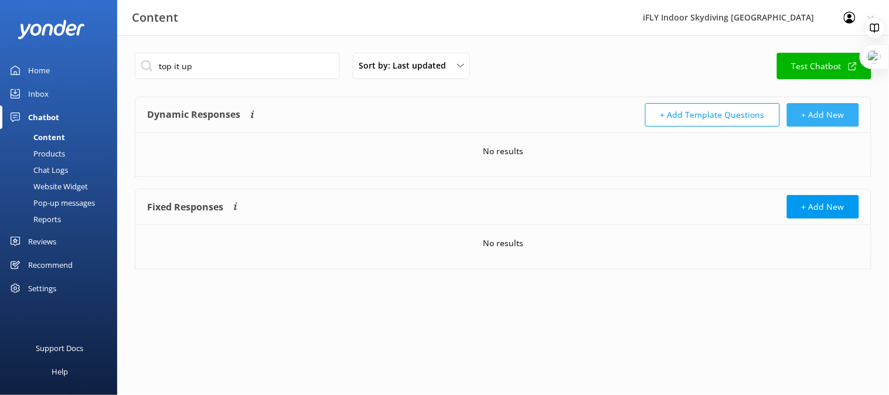
click at [804, 119] on button "+ Add New" at bounding box center [823, 114] width 72 height 23
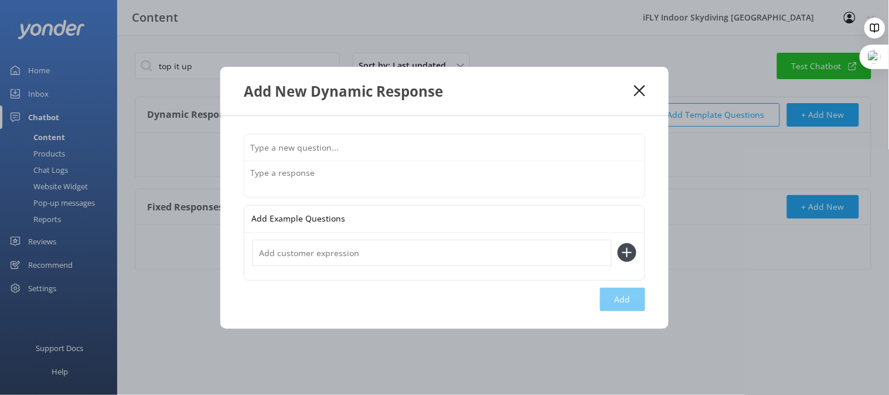
click at [329, 141] on input "text" at bounding box center [444, 147] width 400 height 26
type input "What is a Top It Up pack?"
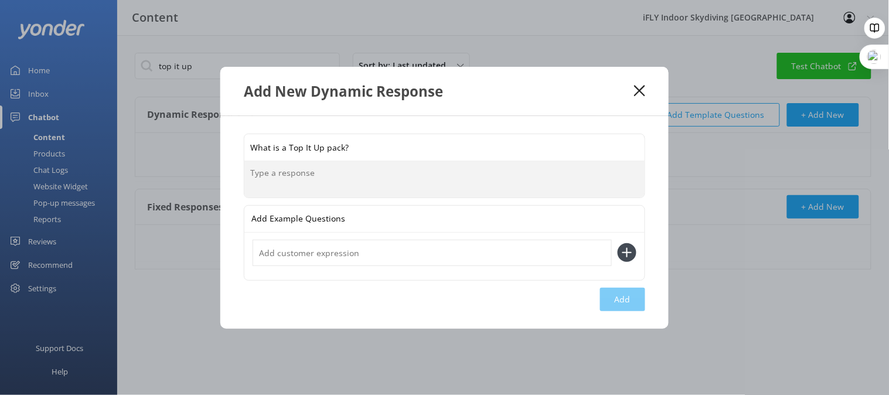
click at [295, 181] on textarea at bounding box center [444, 179] width 400 height 36
paste textarea "High Flight: Your instructor takes you up to the very top of the tunnel for an …"
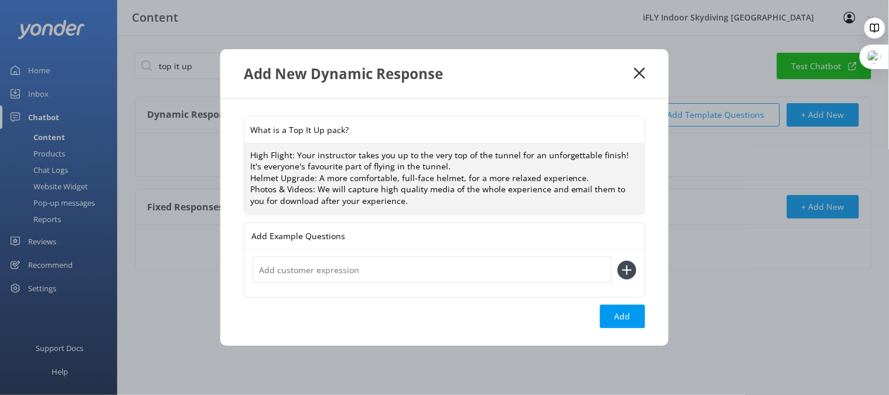
click at [253, 155] on textarea "High Flight: Your instructor takes you up to the very top of the tunnel for an …" at bounding box center [444, 180] width 400 height 72
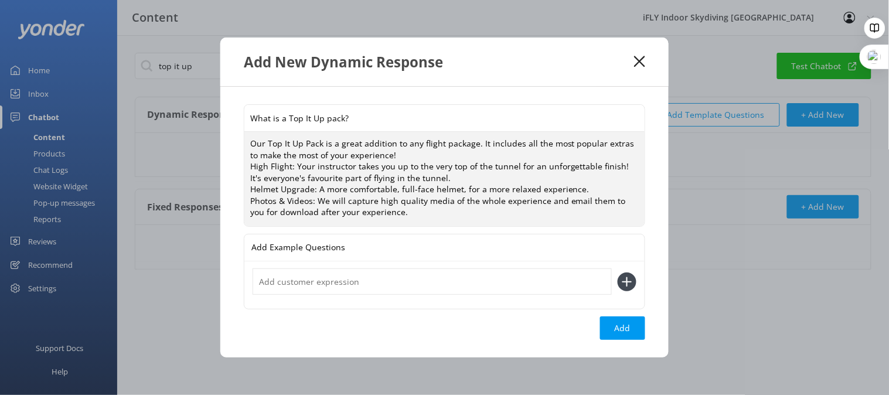
click at [620, 138] on textarea "Our Top It Up Pack is a great addition to any flight package. It includes all t…" at bounding box center [444, 179] width 400 height 94
click at [618, 142] on textarea "Our Top It Up Pack is a great addition to any flight package. It includes all t…" at bounding box center [444, 179] width 400 height 94
click at [471, 157] on textarea "Our Top It Up Pack is a great addition to any flight package. It includes all t…" at bounding box center [444, 179] width 400 height 94
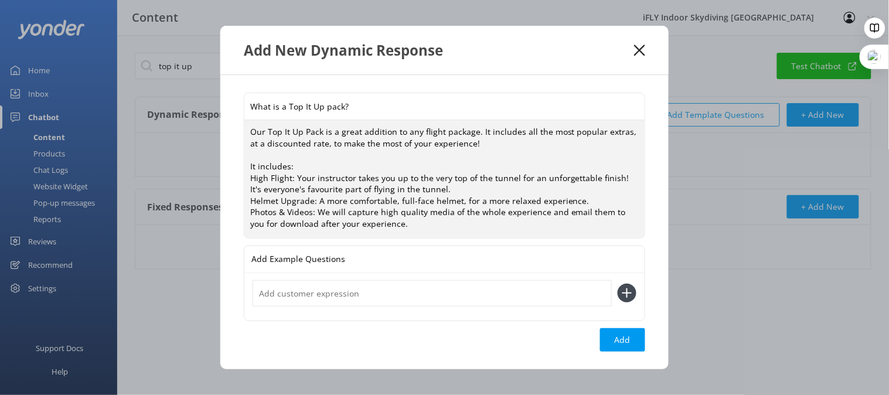
click at [308, 174] on textarea "Our Top It Up Pack is a great addition to any flight package. It includes all t…" at bounding box center [444, 178] width 400 height 117
click at [388, 178] on textarea "Our Top It Up Pack is a great addition to any flight package. It includes all t…" at bounding box center [444, 178] width 400 height 117
click at [546, 179] on textarea "Our Top It Up Pack is a great addition to any flight package. It includes all t…" at bounding box center [444, 178] width 400 height 117
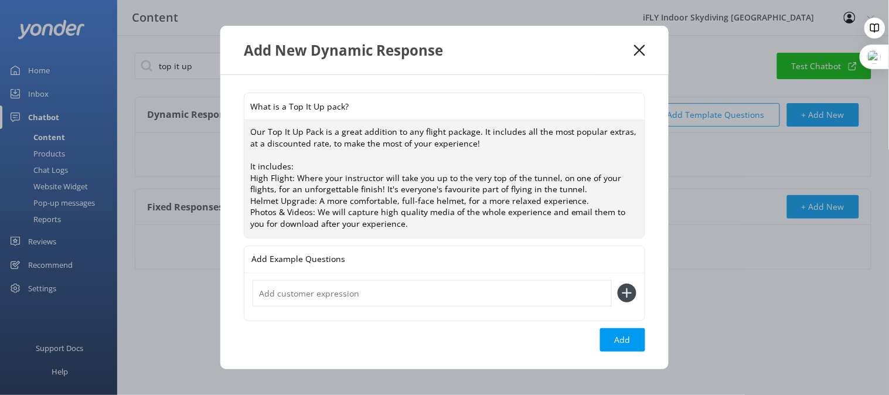
click at [561, 183] on textarea "Our Top It Up Pack is a great addition to any flight package. It includes all t…" at bounding box center [444, 178] width 400 height 117
click at [565, 186] on textarea "Our Top It Up Pack is a great addition to any flight package. It includes all t…" at bounding box center [444, 178] width 400 height 117
click at [250, 199] on textarea "Our Top It Up Pack is a great addition to any flight package. It includes all t…" at bounding box center [444, 178] width 400 height 117
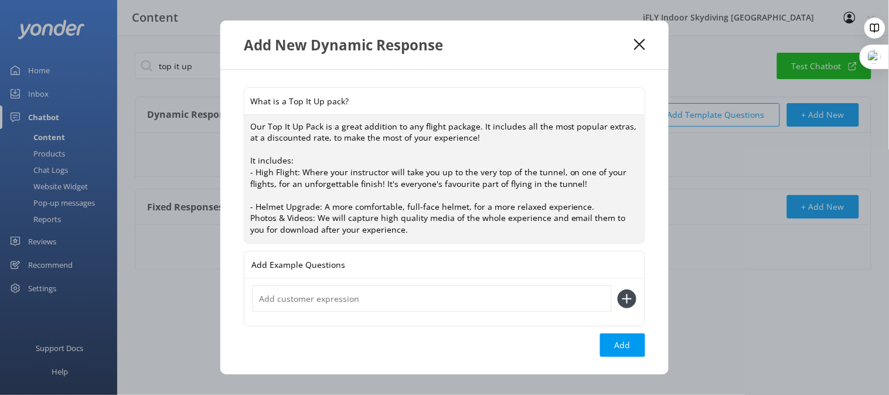
click at [585, 205] on textarea "Our Top It Up Pack is a great addition to any flight package. It includes all t…" at bounding box center [444, 179] width 400 height 129
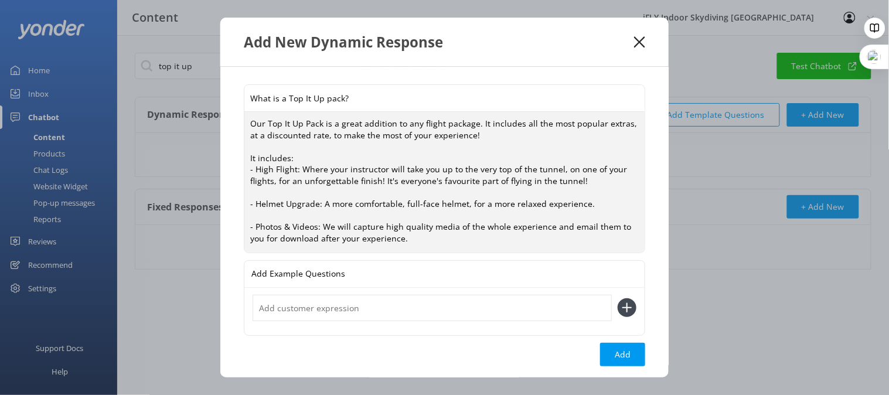
click at [478, 238] on textarea "Our Top It Up Pack is a great addition to any flight package. It includes all t…" at bounding box center [444, 182] width 400 height 141
click at [318, 144] on textarea "Our Top It Up Pack is a great addition to any flight package. It includes all t…" at bounding box center [444, 182] width 400 height 141
click at [249, 119] on textarea "Our Top It Up Pack is a great addition to any flight package. It includes all t…" at bounding box center [444, 182] width 400 height 141
paste textarea "Top It Up Pack Make your flight even better with our most popular extras – all …"
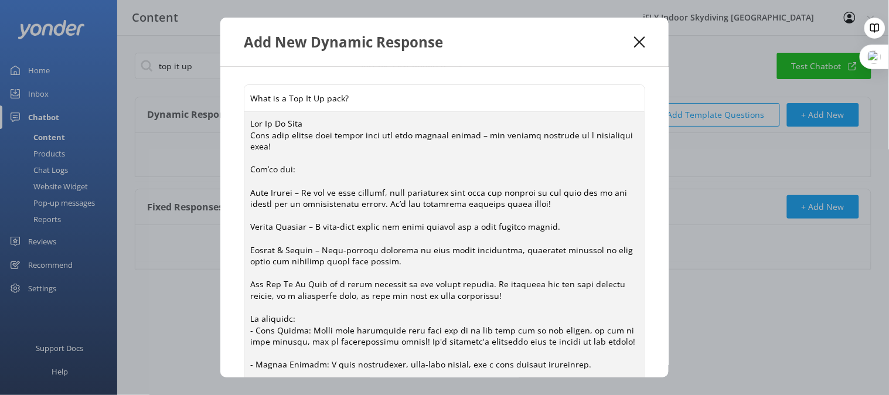
click at [249, 119] on textarea at bounding box center [444, 262] width 400 height 301
click at [306, 124] on textarea at bounding box center [444, 262] width 400 height 301
click at [465, 284] on textarea at bounding box center [444, 262] width 400 height 301
drag, startPoint x: 250, startPoint y: 284, endPoint x: 390, endPoint y: 286, distance: 140.7
click at [390, 286] on textarea at bounding box center [444, 262] width 400 height 301
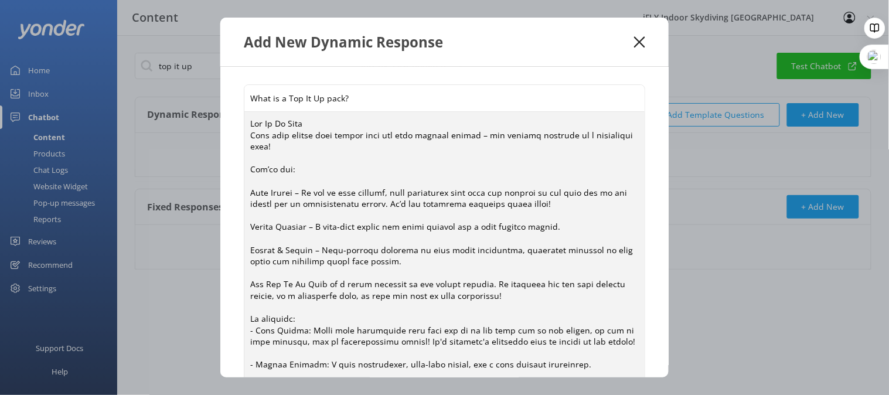
drag, startPoint x: 306, startPoint y: 120, endPoint x: 242, endPoint y: 121, distance: 63.9
click at [242, 121] on div "What is a Top It Up pack? Add Example Questions Add" at bounding box center [444, 222] width 448 height 311
paste textarea "Our Top It Up Pack is a great addition"
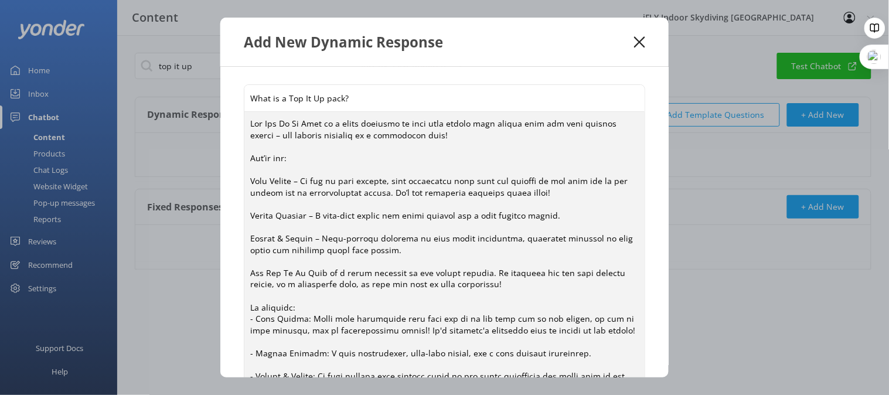
click at [510, 124] on textarea at bounding box center [444, 257] width 400 height 290
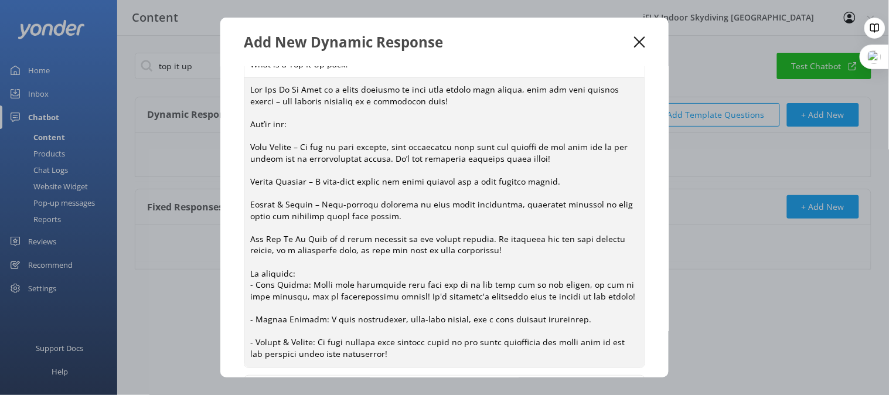
scroll to position [65, 0]
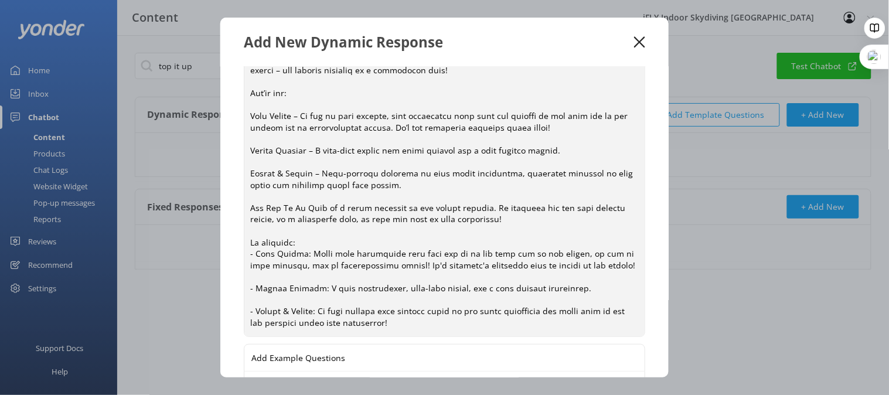
click at [613, 175] on textarea at bounding box center [444, 192] width 400 height 290
drag, startPoint x: 417, startPoint y: 191, endPoint x: 468, endPoint y: 344, distance: 161.1
click at [468, 344] on div "What is a Top It Up pack? Add Example Questions Add" at bounding box center [444, 222] width 448 height 311
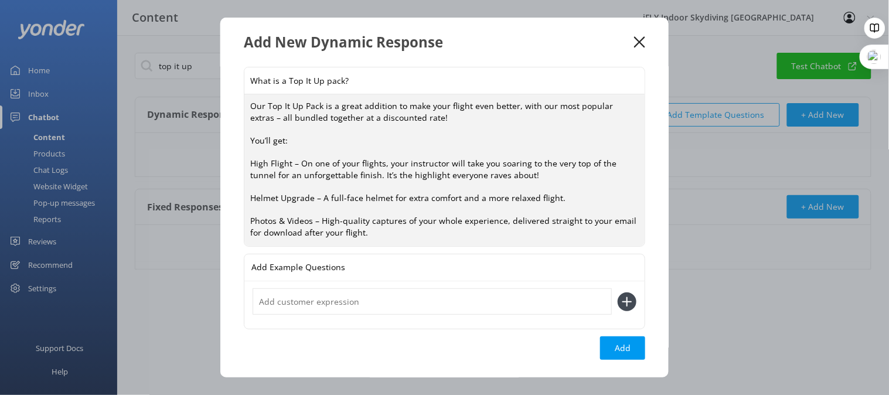
scroll to position [0, 0]
type textarea "Our Top It Up Pack is a great addition to make your flight even better, with ou…"
click at [346, 299] on input "text" at bounding box center [432, 301] width 359 height 26
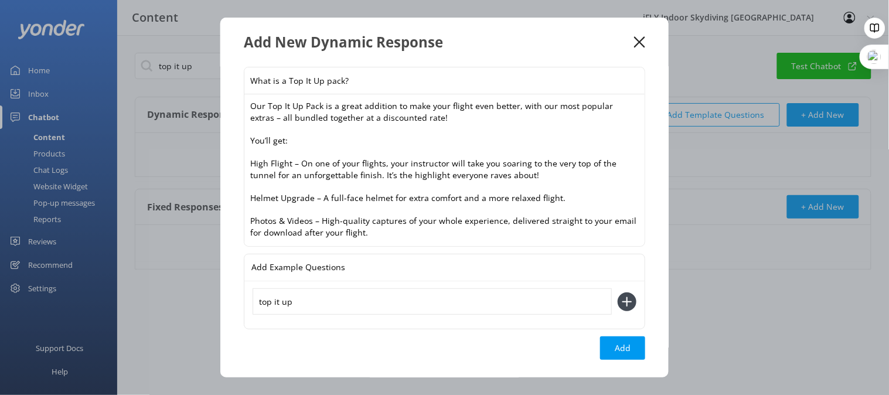
type input "top it up"
click at [618, 293] on button at bounding box center [627, 302] width 19 height 19
type input "what is a top it up"
click at [618, 292] on button at bounding box center [627, 301] width 19 height 19
type input "t"
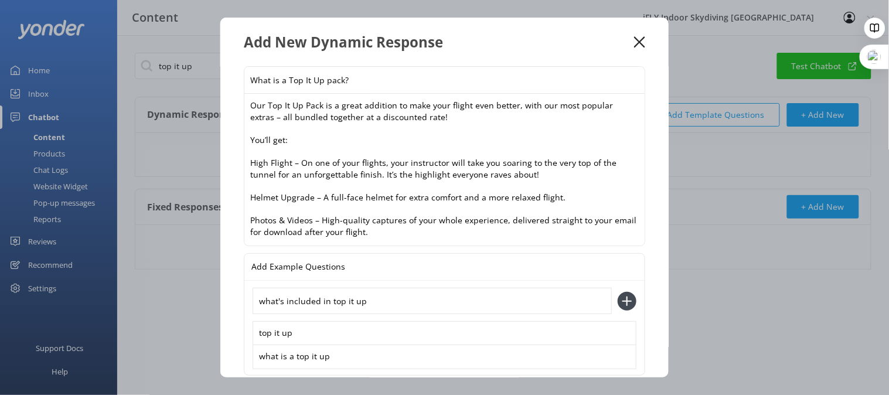
type input "what's included in top it up"
click at [618, 292] on button at bounding box center [627, 301] width 19 height 19
type input "how much is top it up"
click at [618, 292] on button at bounding box center [627, 301] width 19 height 19
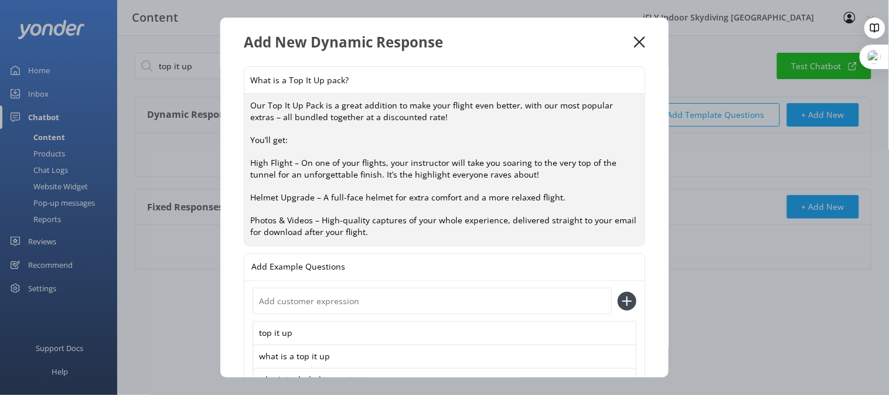
click at [471, 116] on textarea "Our Top It Up Pack is a great addition to make your flight even better, with ou…" at bounding box center [444, 170] width 400 height 152
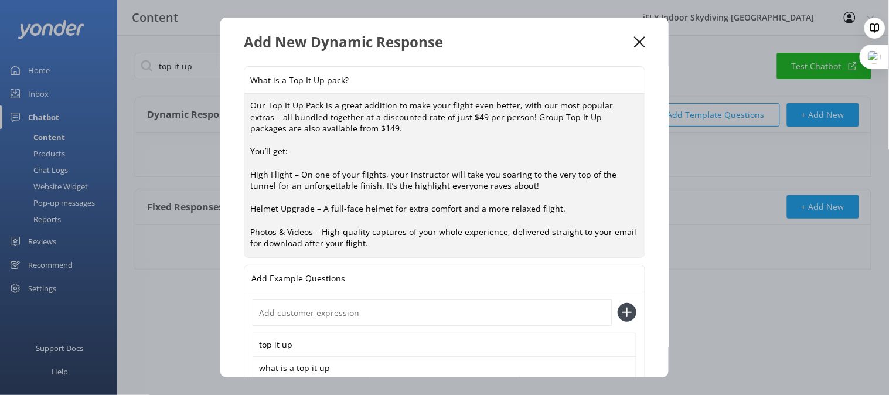
click at [254, 114] on textarea "Our Top It Up Pack is a great addition to make your flight even better, with ou…" at bounding box center [444, 176] width 400 height 164
click at [455, 127] on textarea "Our Top It Up Pack is a great addition to make your flight even better, with ou…" at bounding box center [444, 176] width 400 height 164
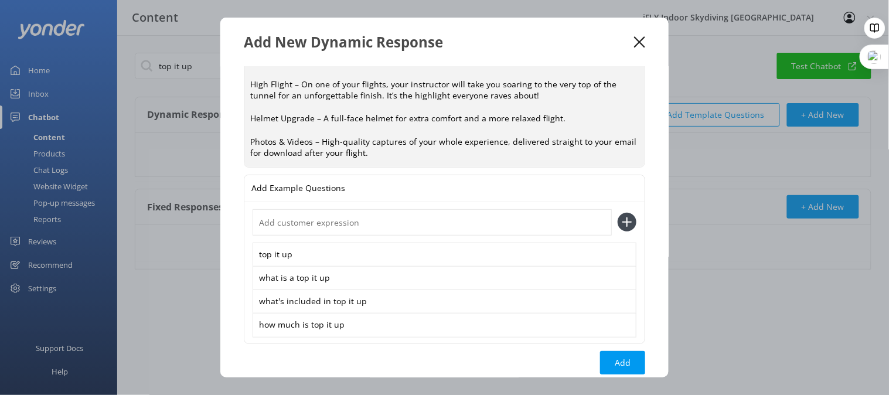
scroll to position [123, 0]
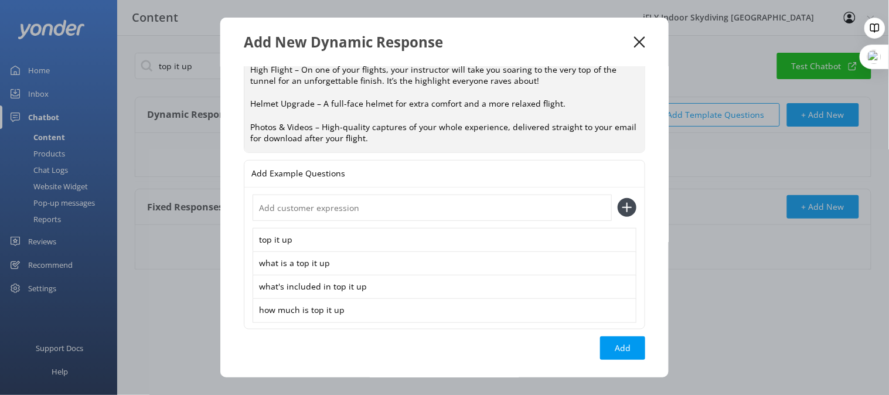
type textarea "Our Top It Up Pack is a great addition to make your flight even better, with ou…"
click at [409, 213] on input "text" at bounding box center [432, 208] width 359 height 26
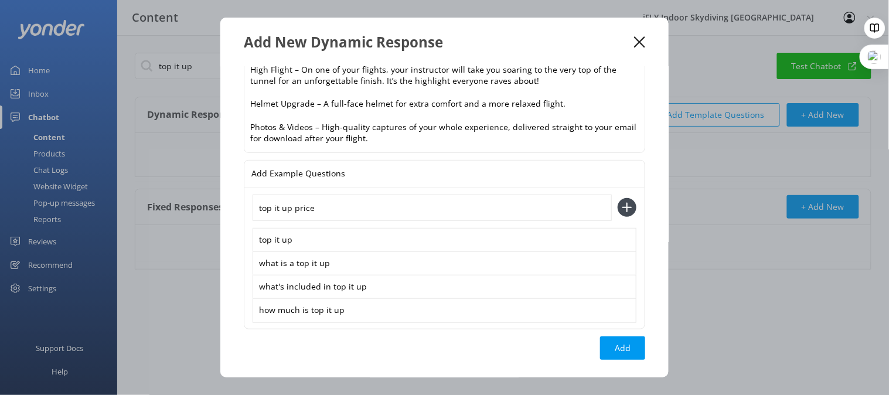
type input "top it up price"
click at [618, 198] on button at bounding box center [627, 207] width 19 height 19
click at [609, 366] on button "Add" at bounding box center [622, 371] width 45 height 23
